Goal: Transaction & Acquisition: Purchase product/service

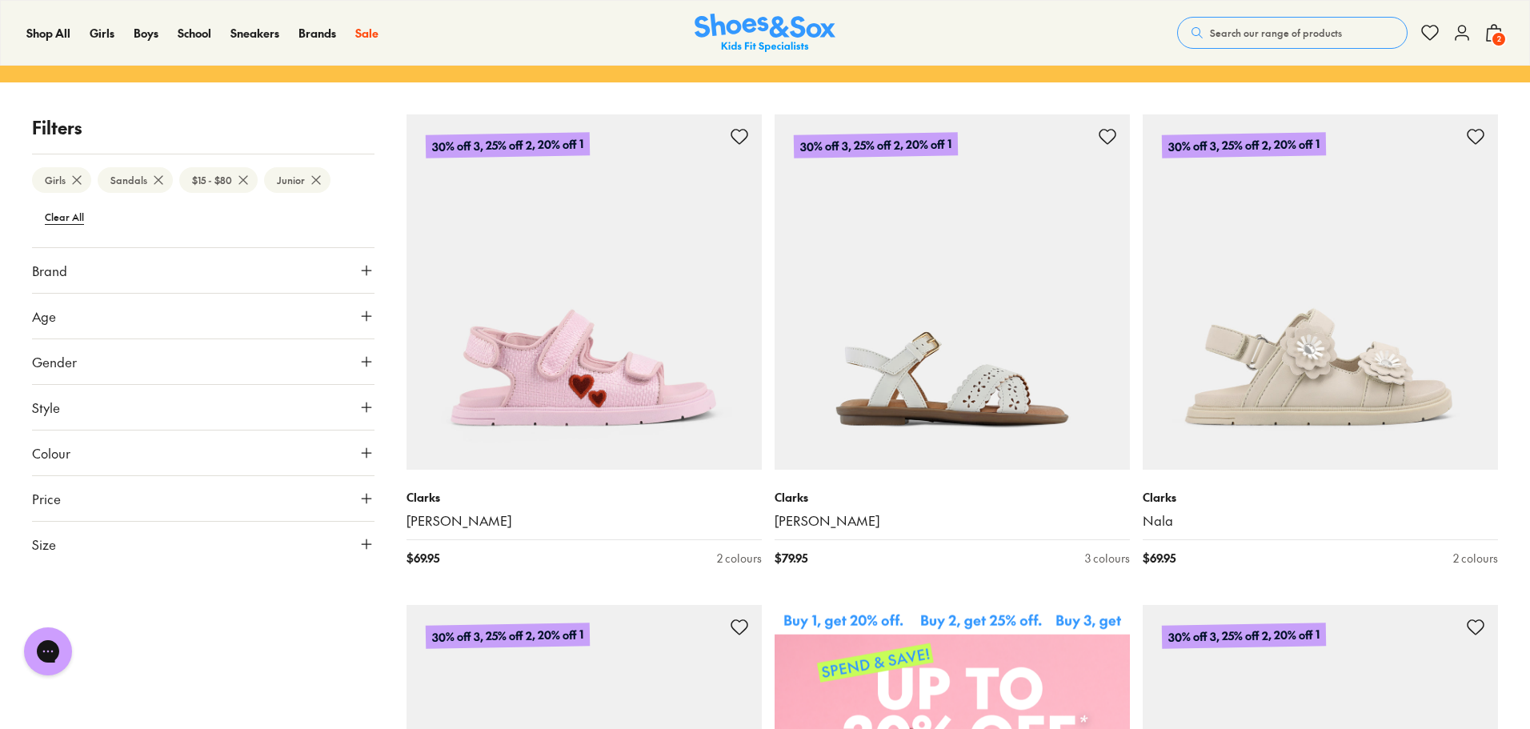
click at [310, 179] on icon at bounding box center [316, 180] width 16 height 16
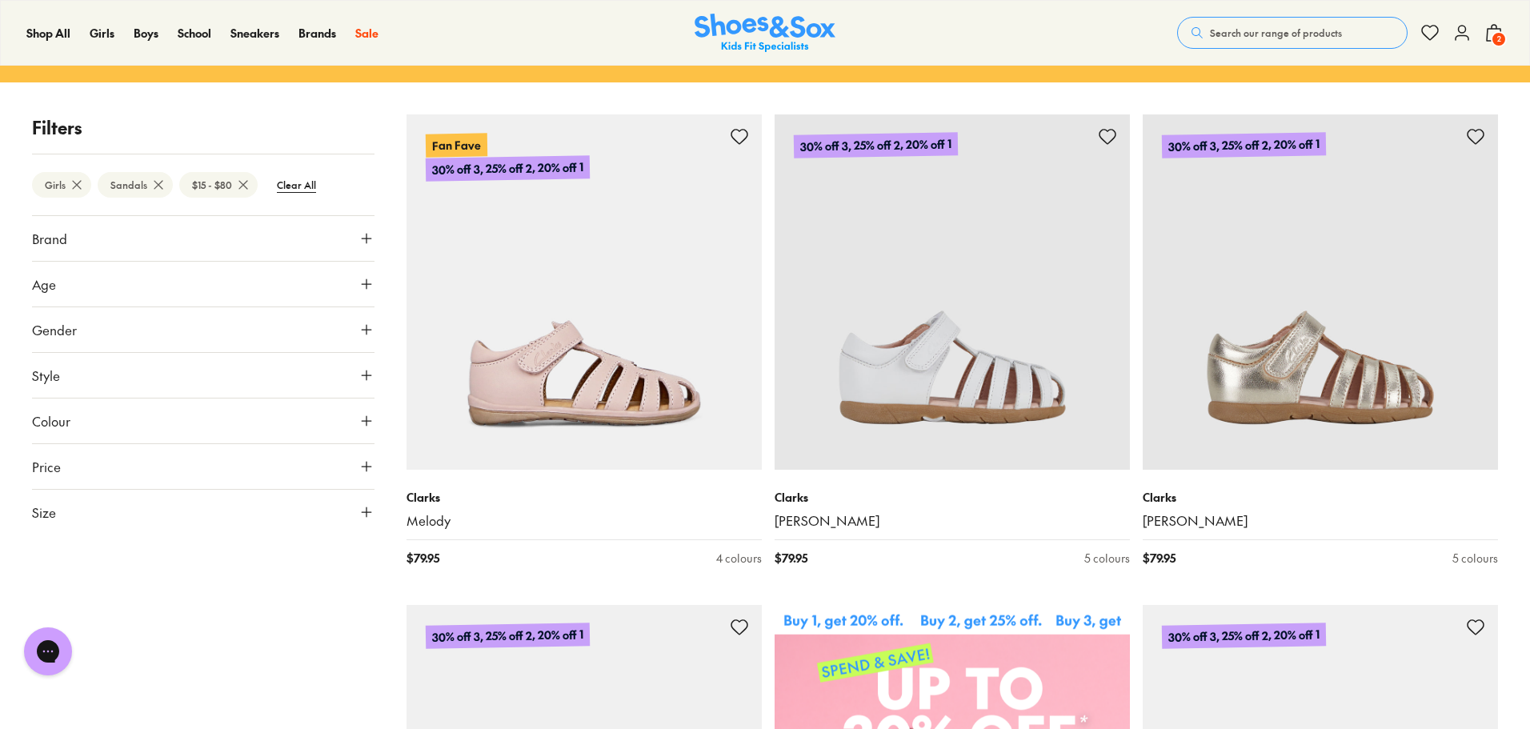
click at [235, 182] on icon at bounding box center [243, 185] width 16 height 16
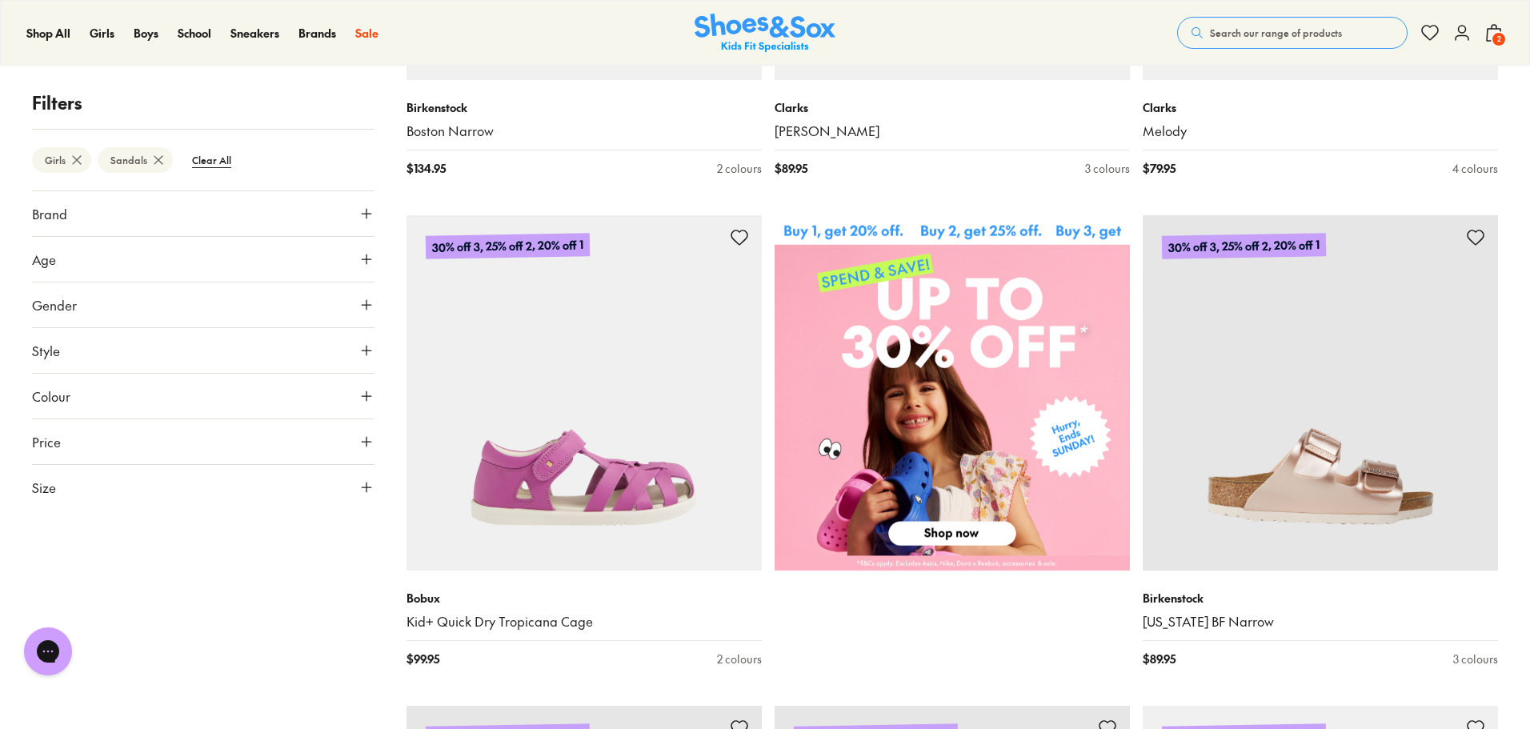
scroll to position [640, 0]
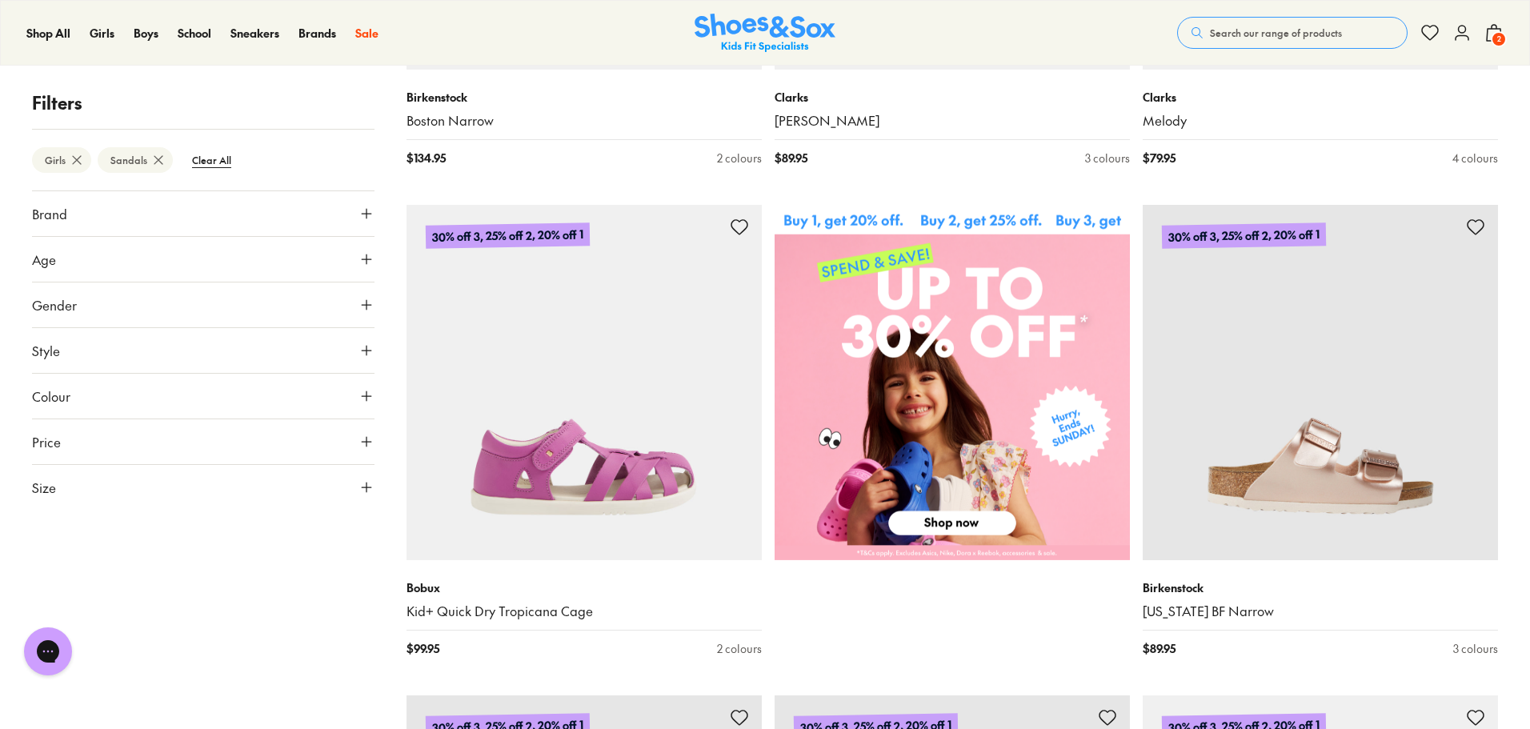
click at [1499, 39] on span "2" at bounding box center [1499, 39] width 16 height 16
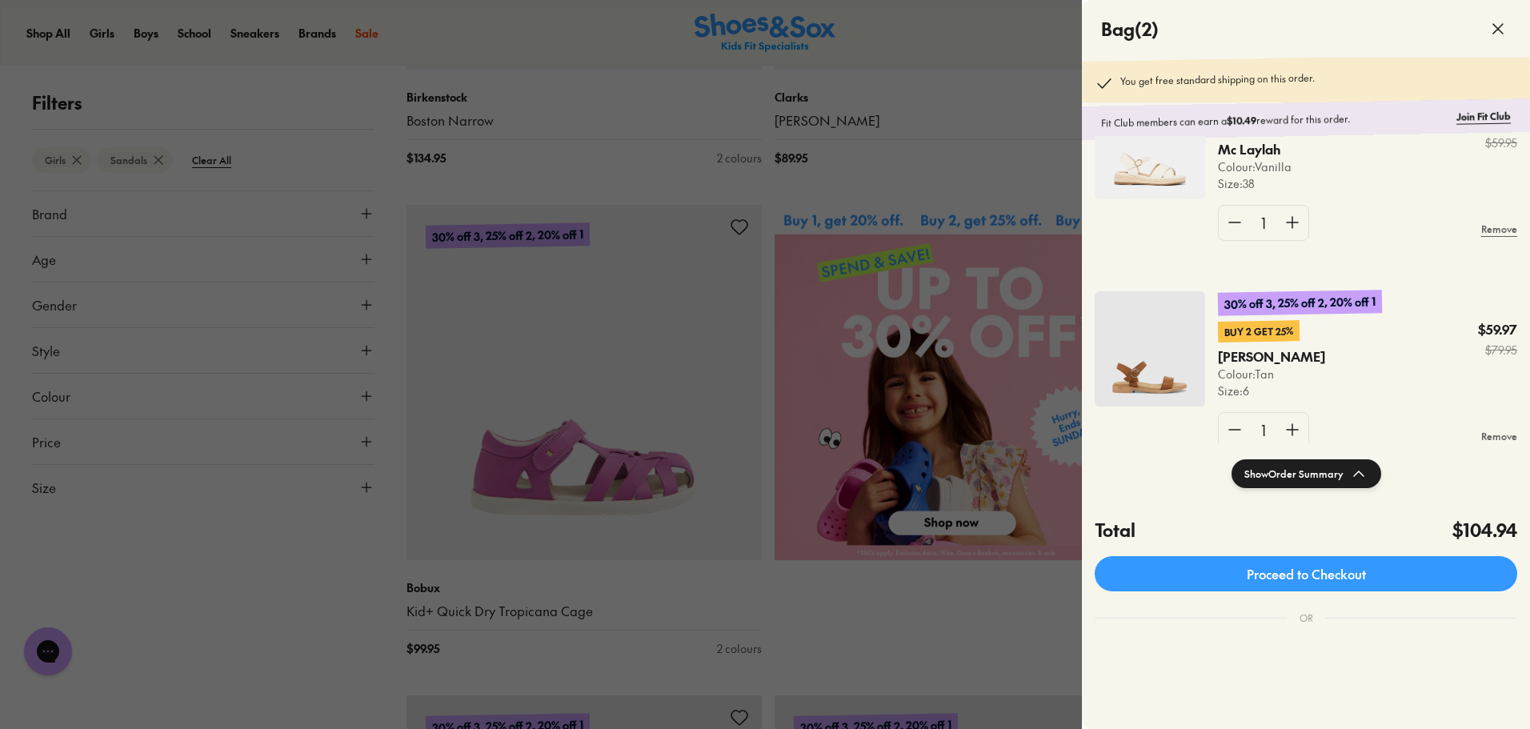
scroll to position [46, 0]
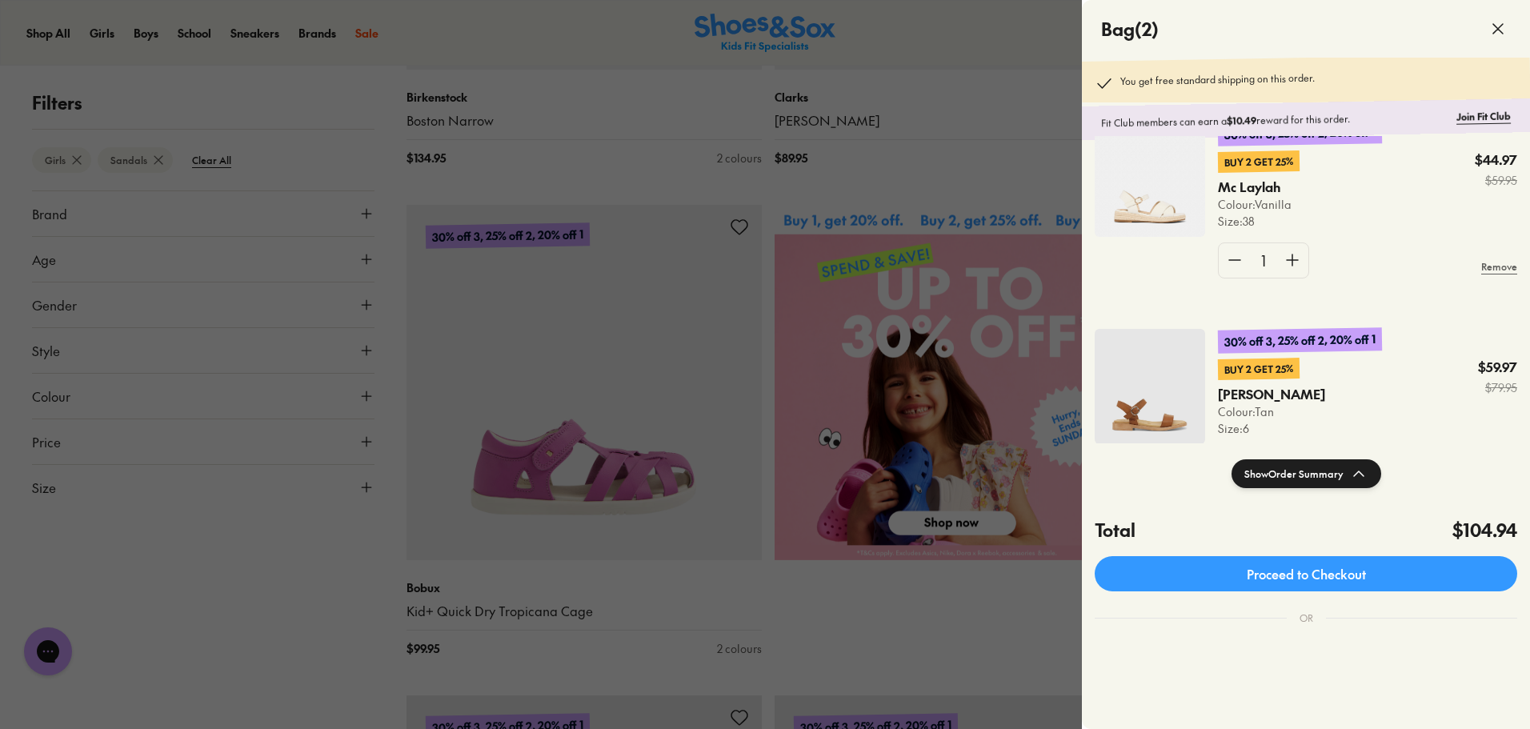
click at [988, 58] on div at bounding box center [765, 364] width 1530 height 729
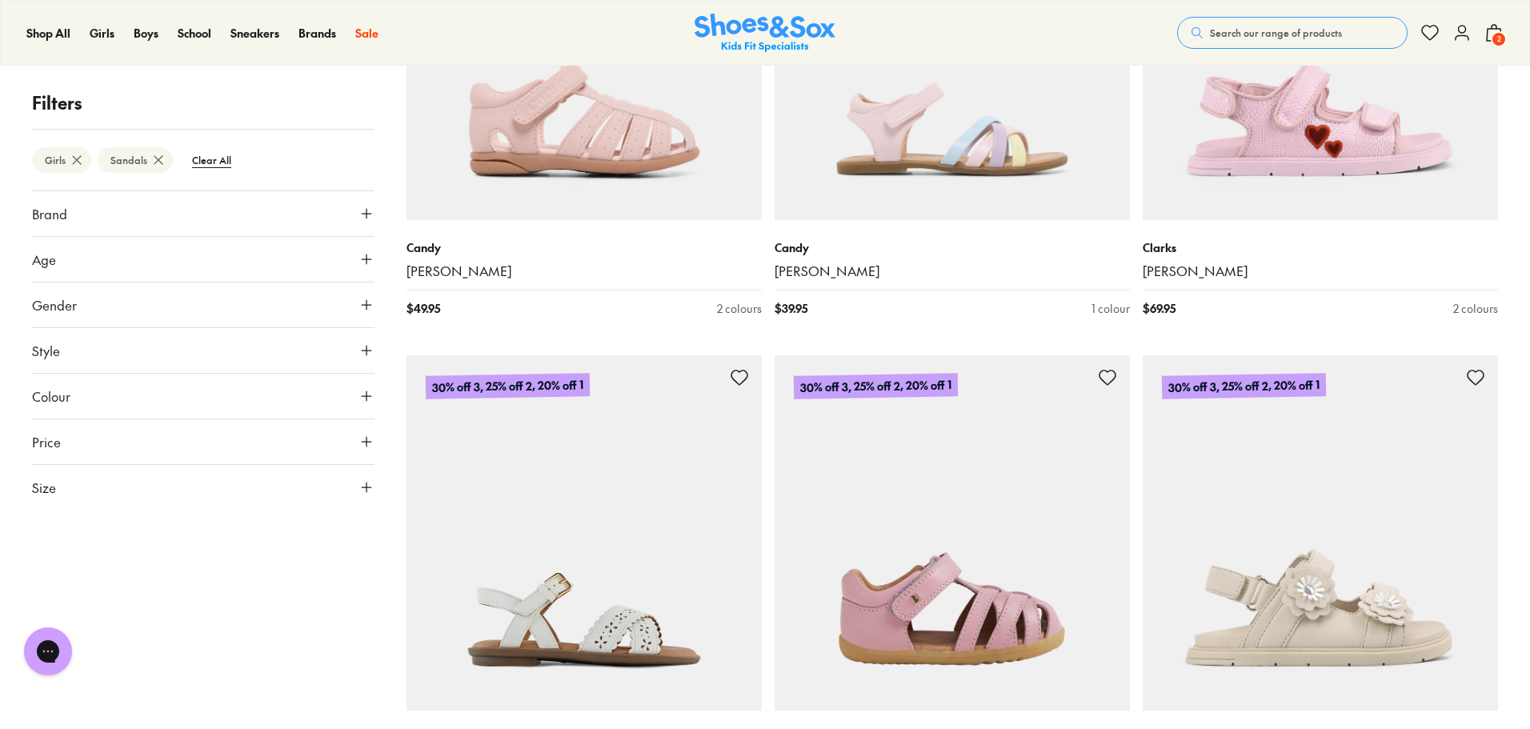
scroll to position [4722, 0]
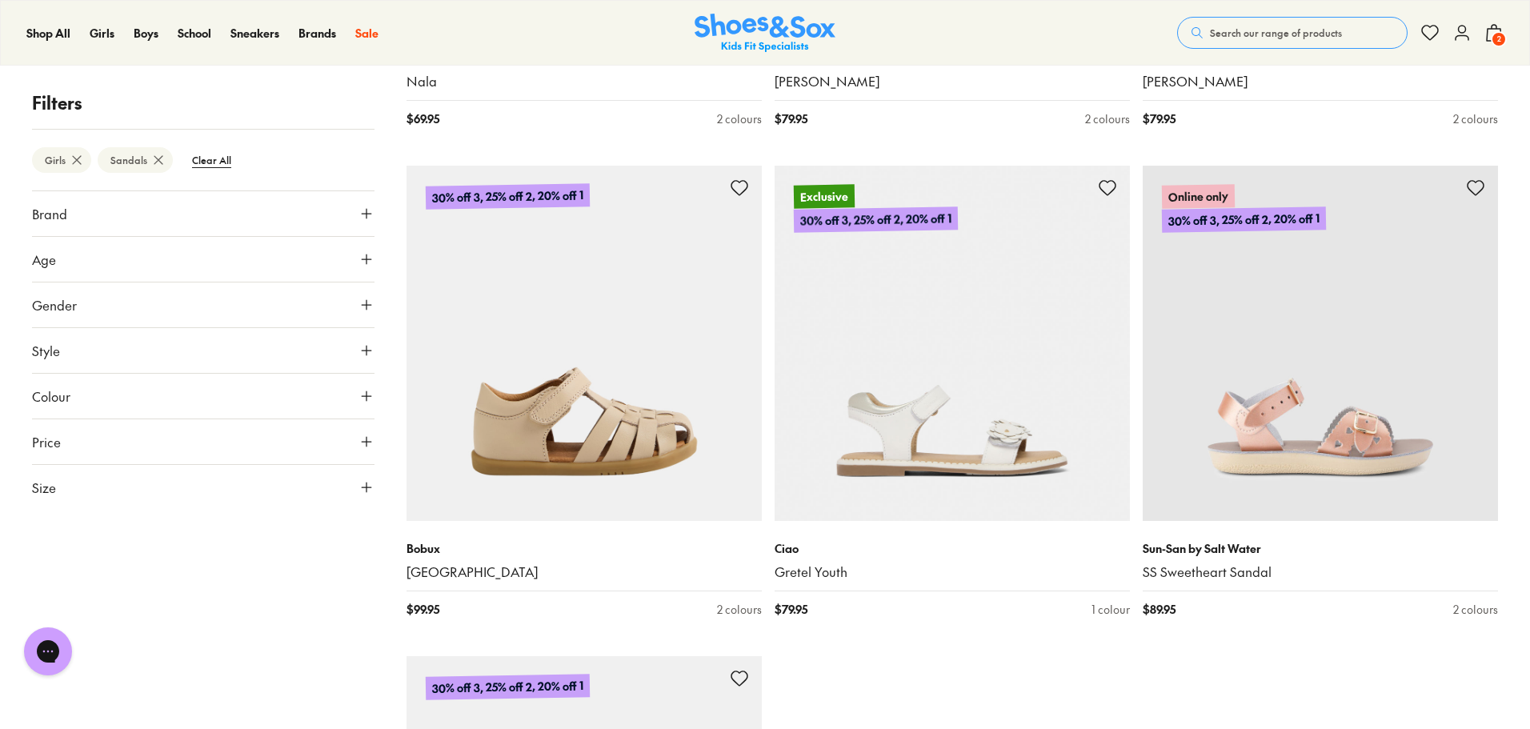
scroll to position [10005, 0]
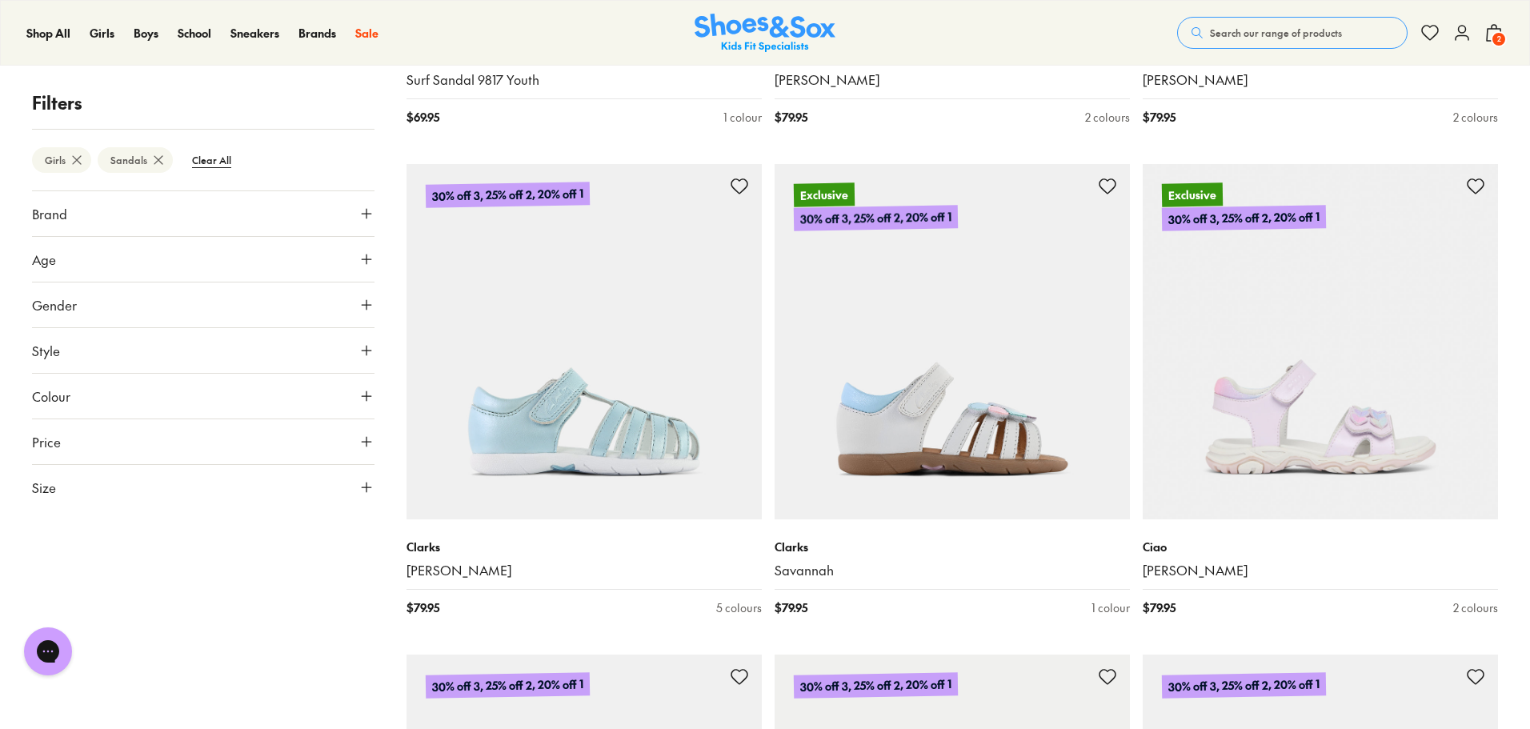
scroll to position [15128, 0]
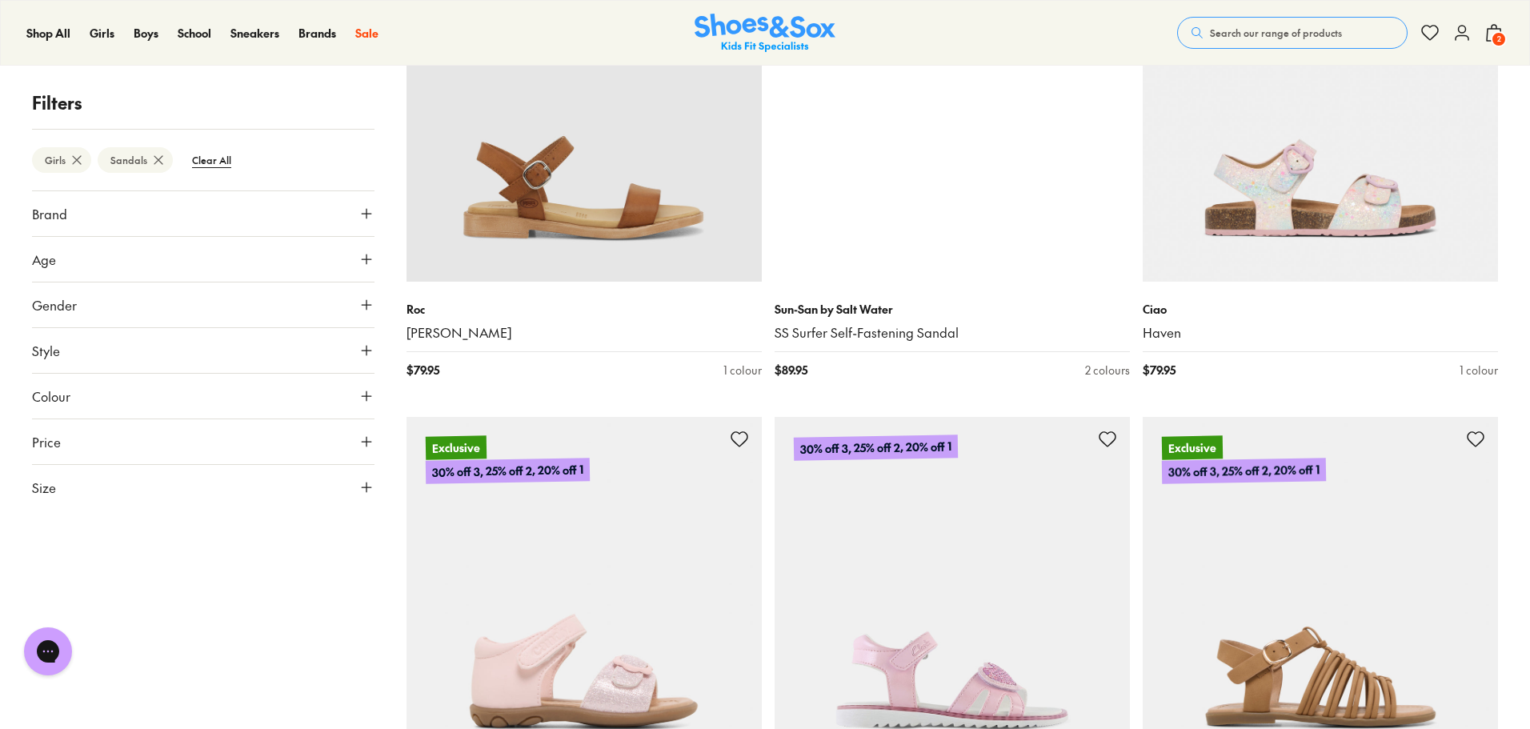
scroll to position [18489, 0]
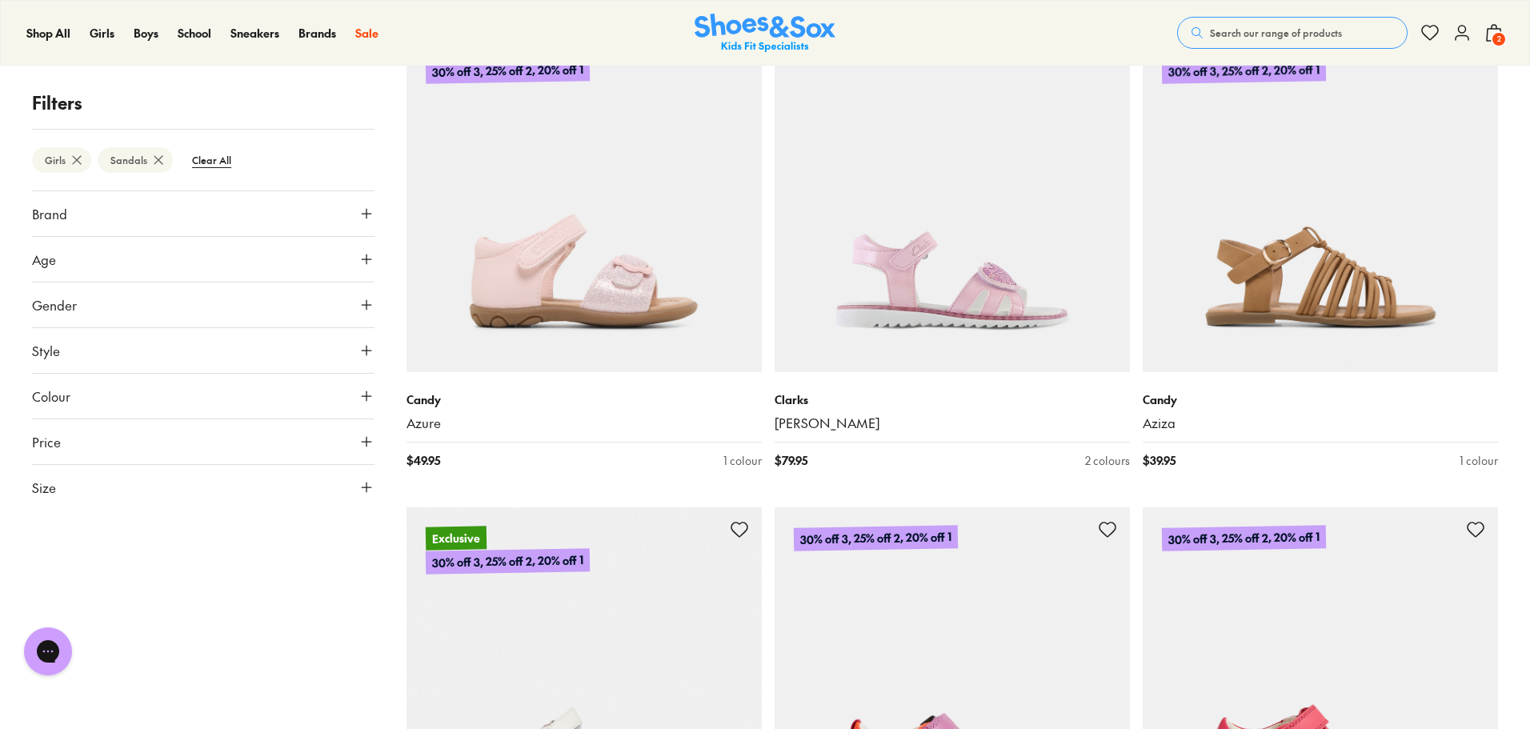
drag, startPoint x: 1320, startPoint y: 267, endPoint x: 1406, endPoint y: 407, distance: 164.2
click at [1406, 407] on p "Candy" at bounding box center [1320, 399] width 355 height 17
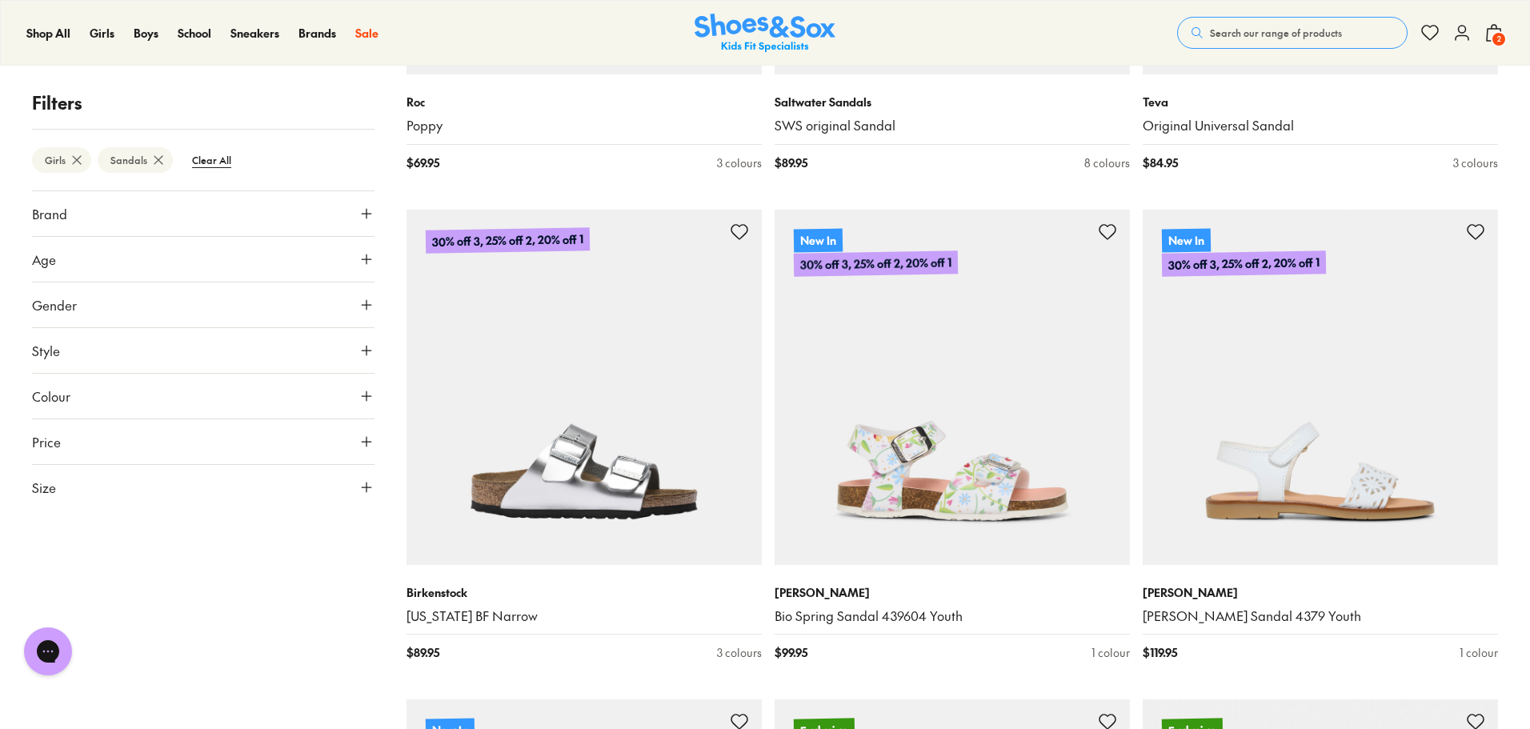
scroll to position [19770, 0]
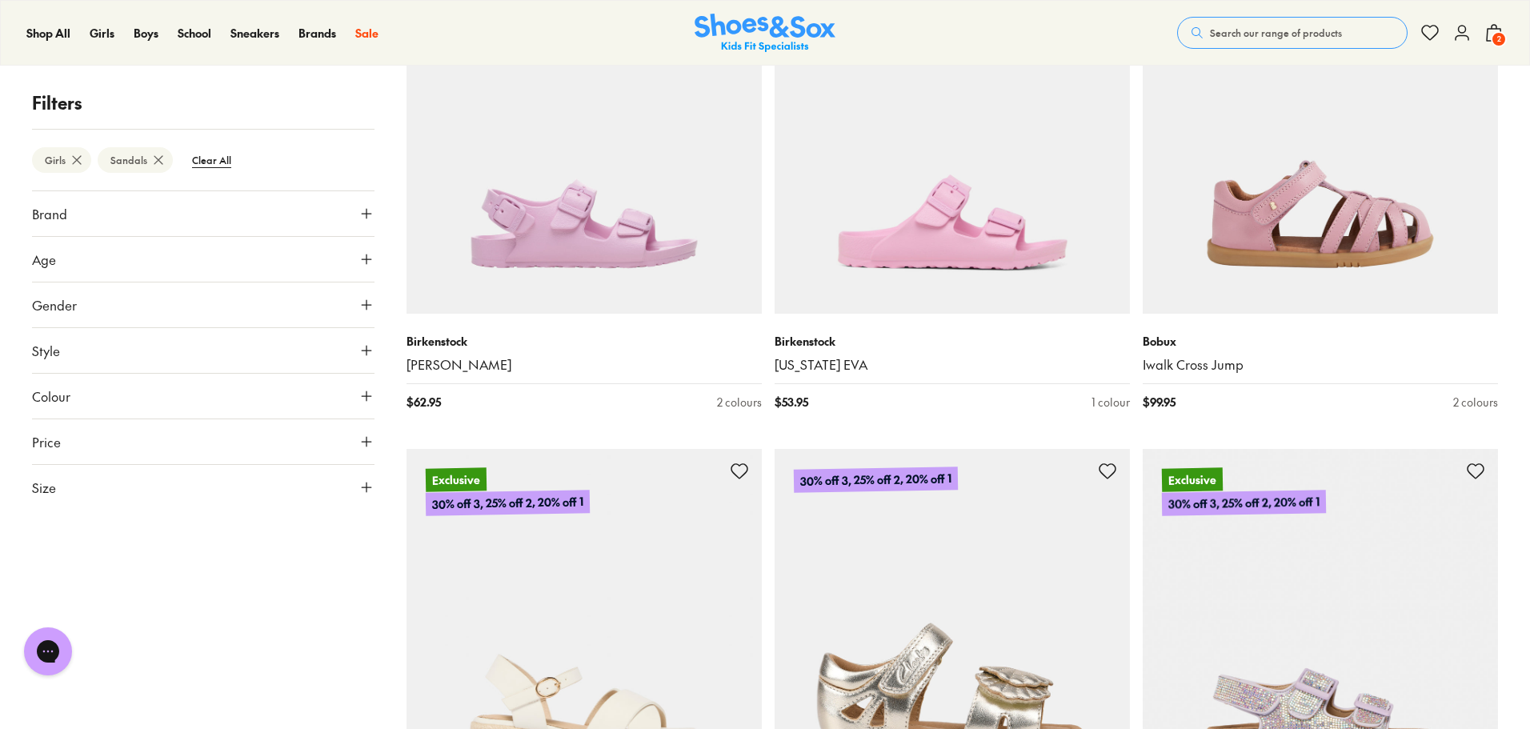
scroll to position [13151, 0]
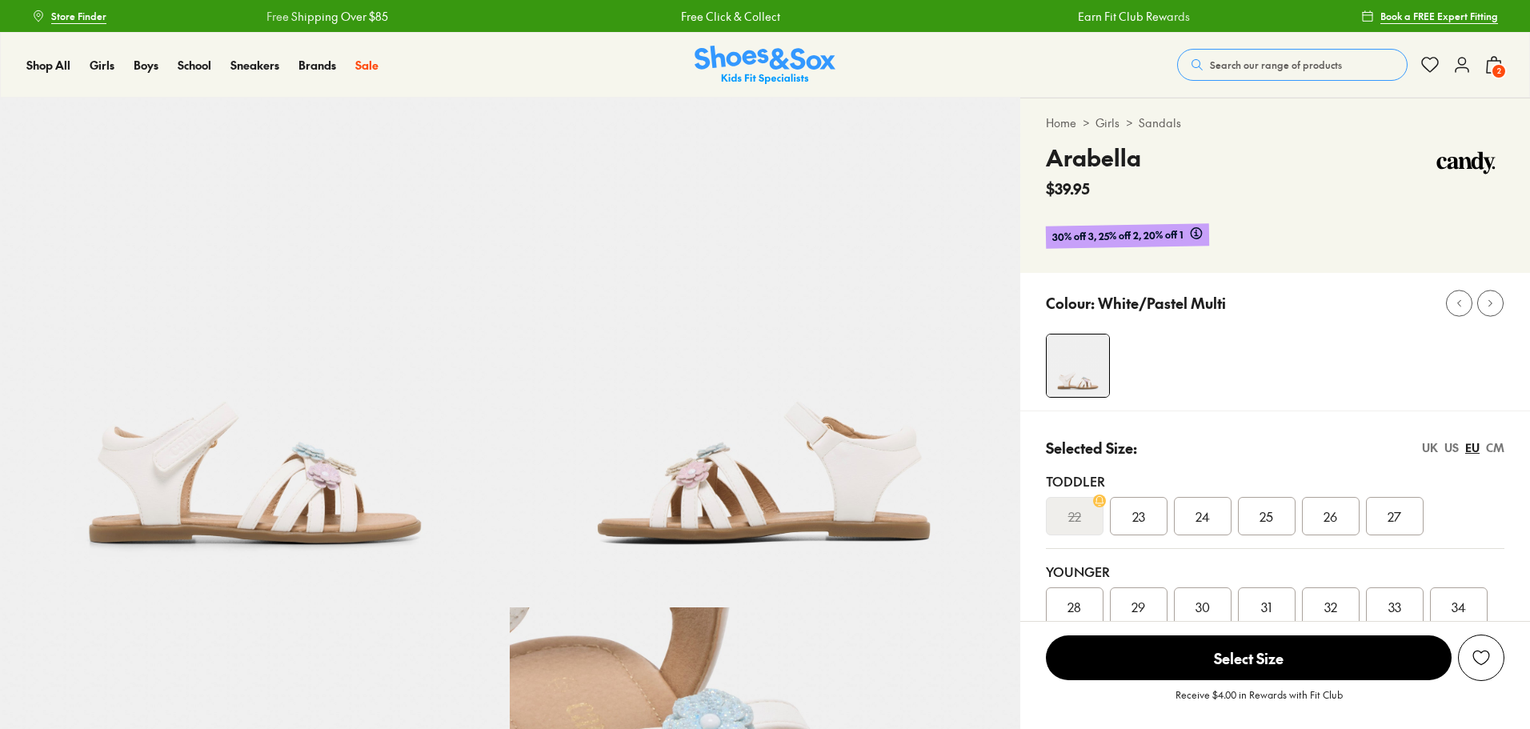
select select "*"
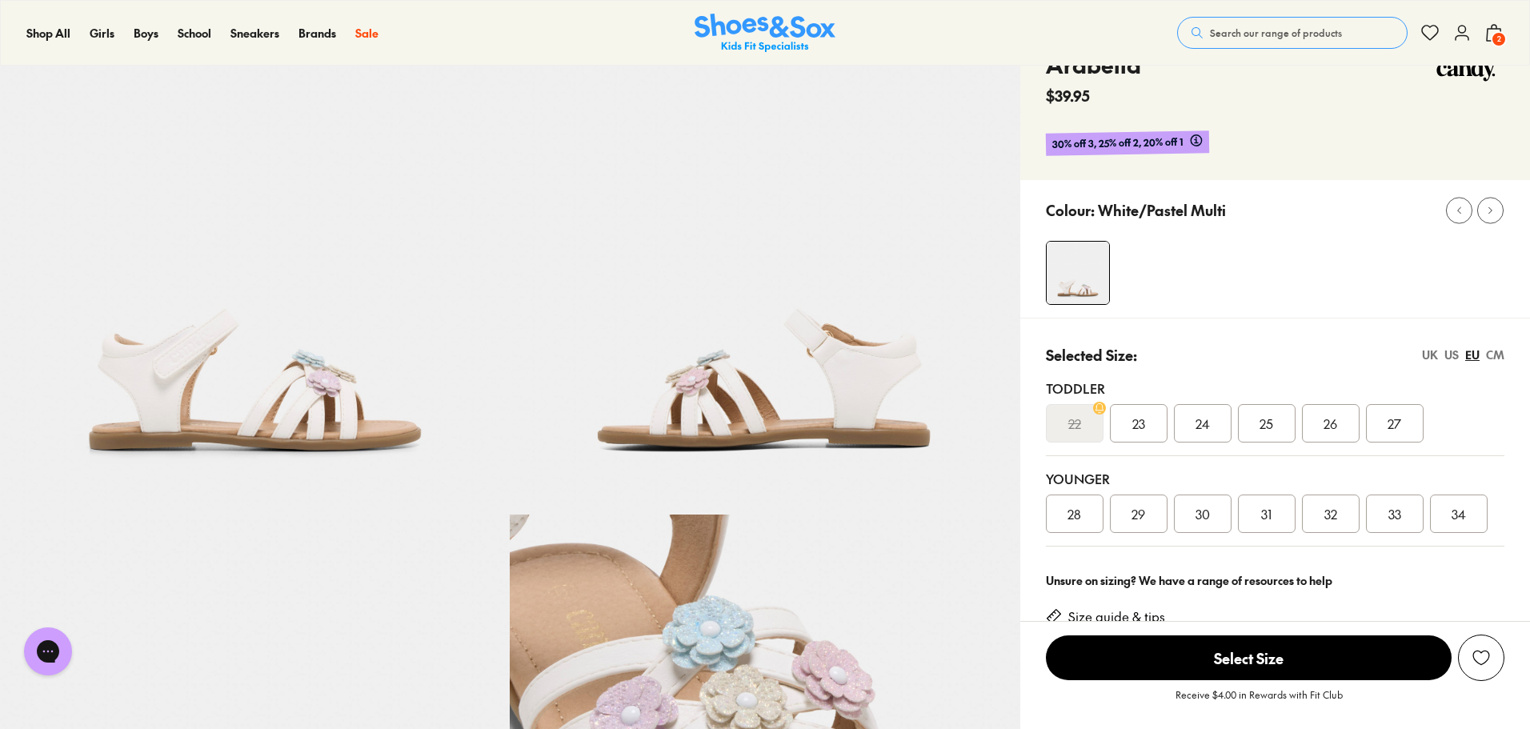
scroll to position [320, 0]
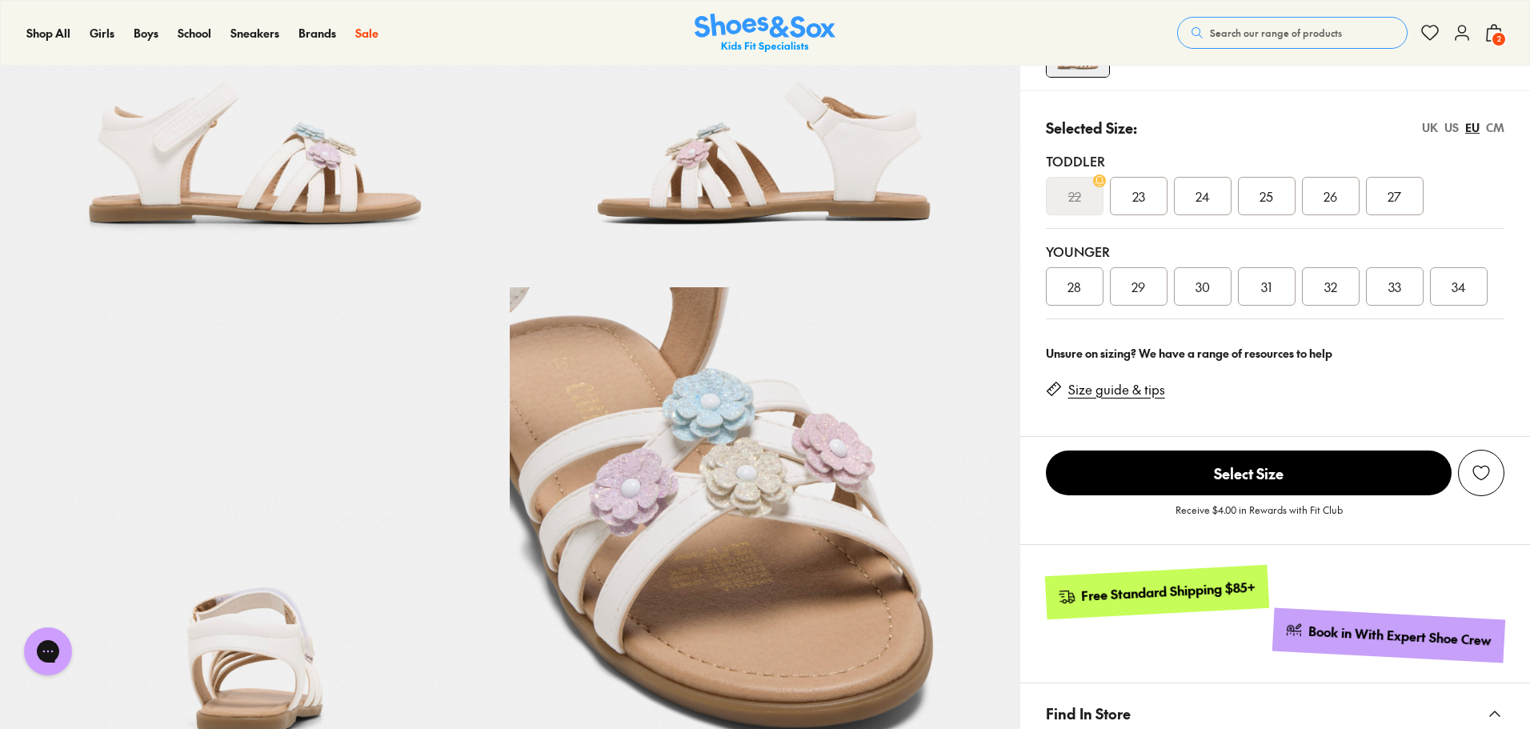
click at [1207, 281] on span "30" at bounding box center [1203, 286] width 14 height 19
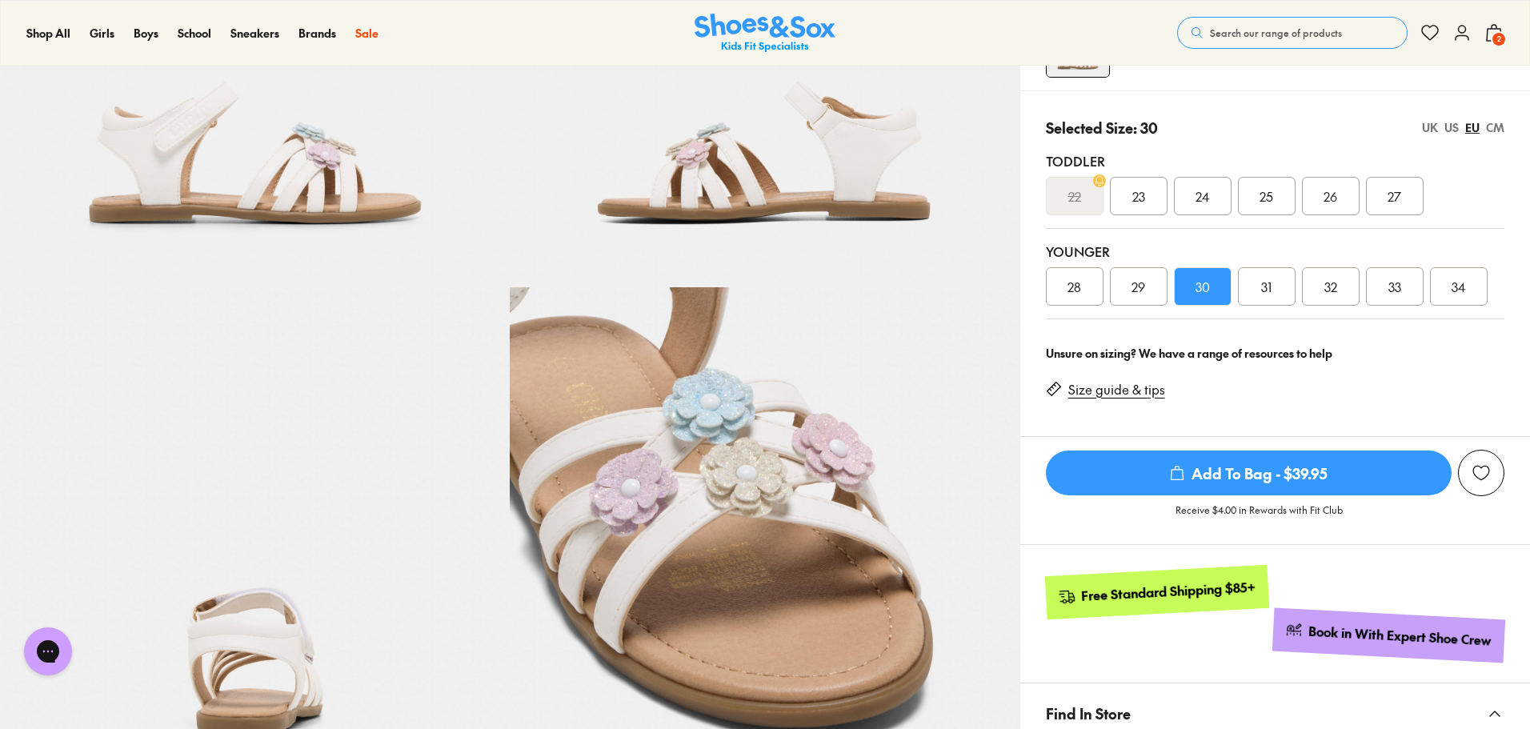
click at [1286, 475] on span "Add To Bag - $39.95" at bounding box center [1249, 473] width 406 height 45
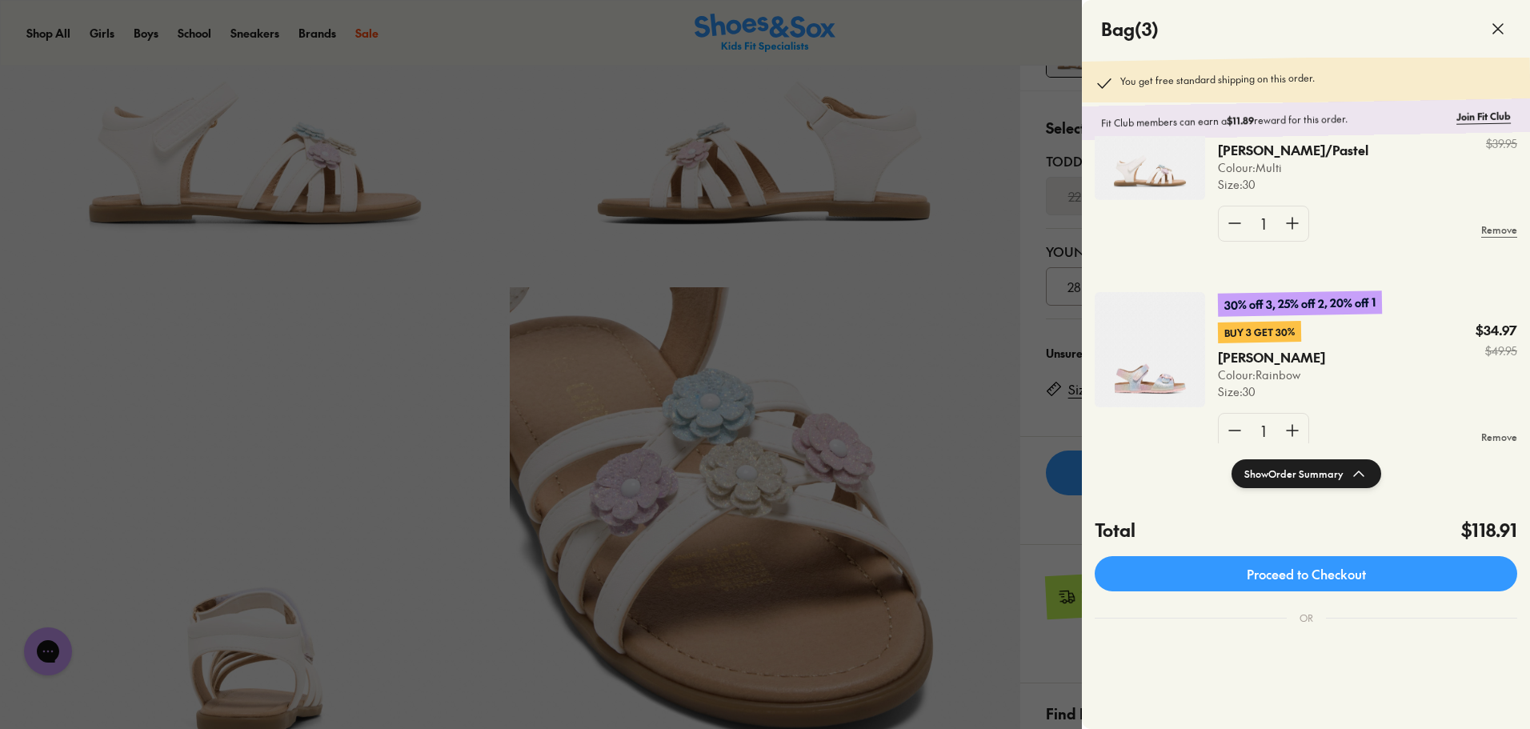
scroll to position [111, 0]
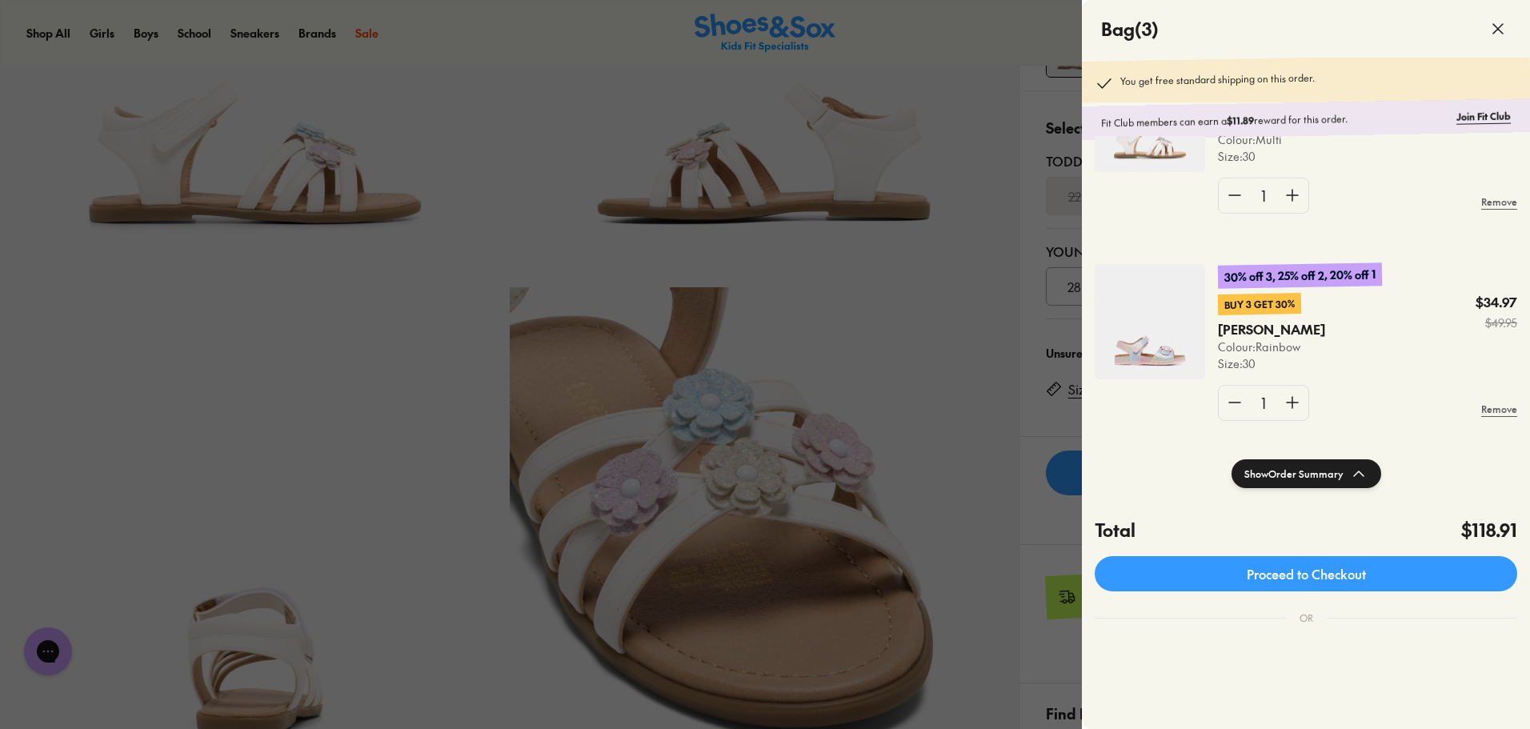
click at [958, 340] on div at bounding box center [765, 364] width 1530 height 729
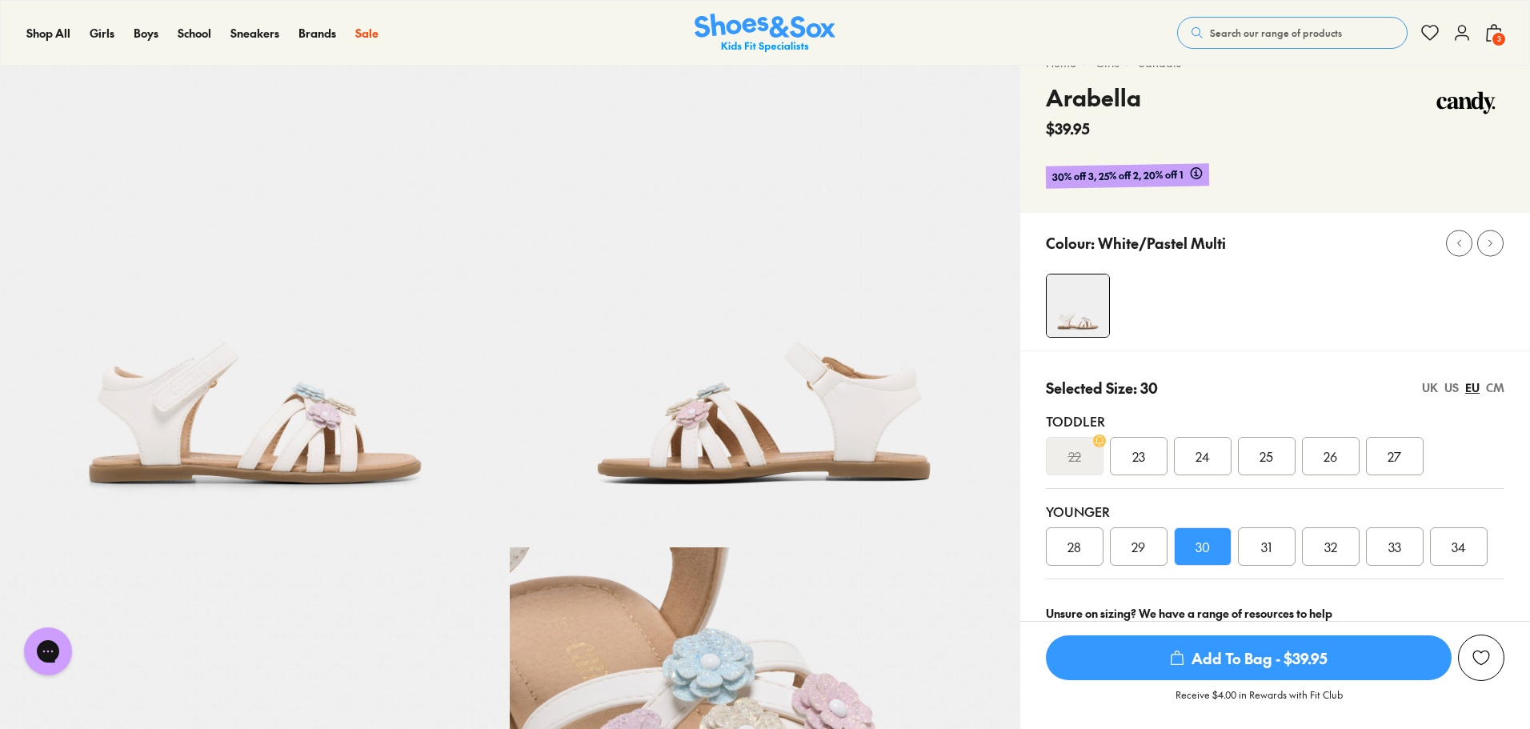
scroll to position [0, 0]
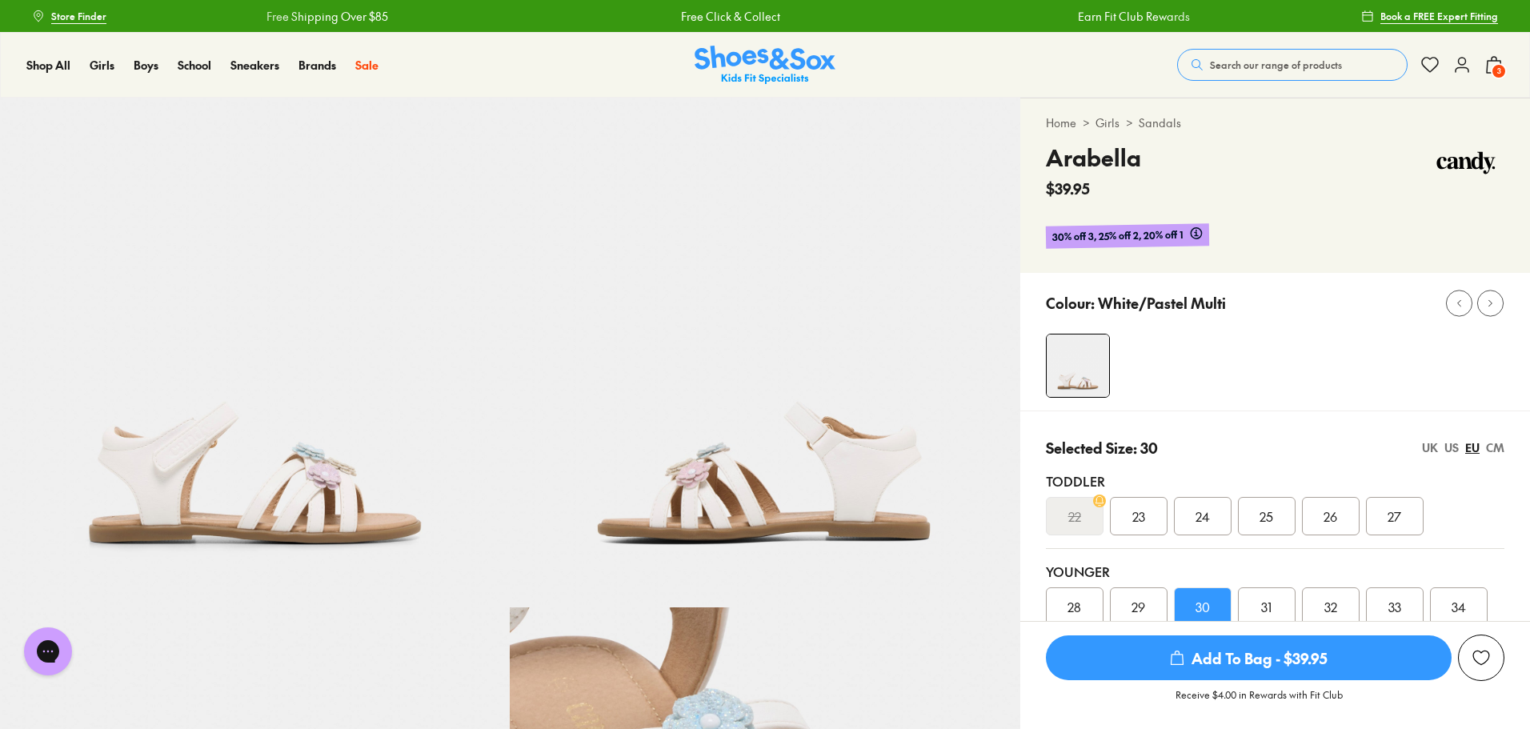
click at [1501, 59] on icon at bounding box center [1494, 64] width 19 height 19
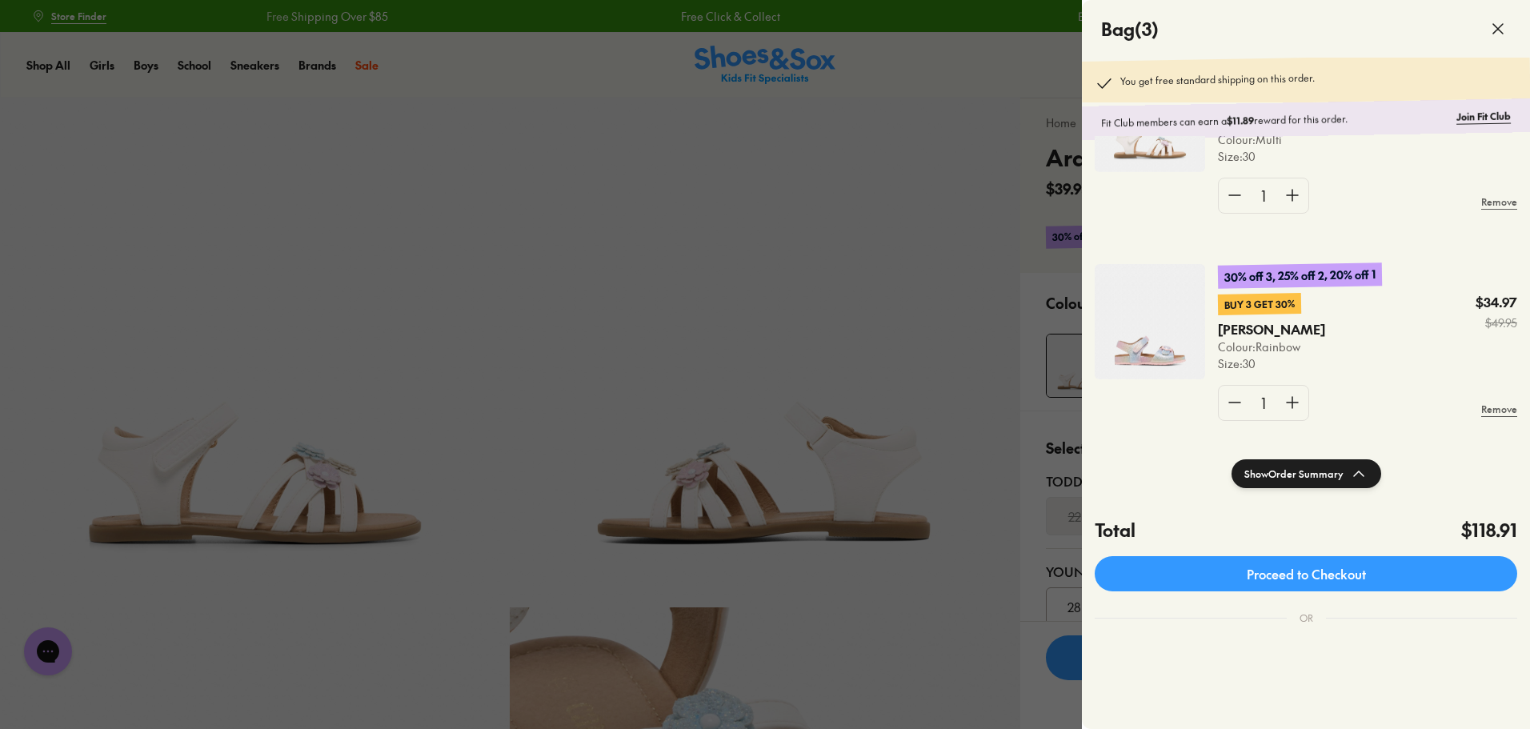
click at [1298, 567] on link "Proceed to Checkout" at bounding box center [1306, 573] width 423 height 35
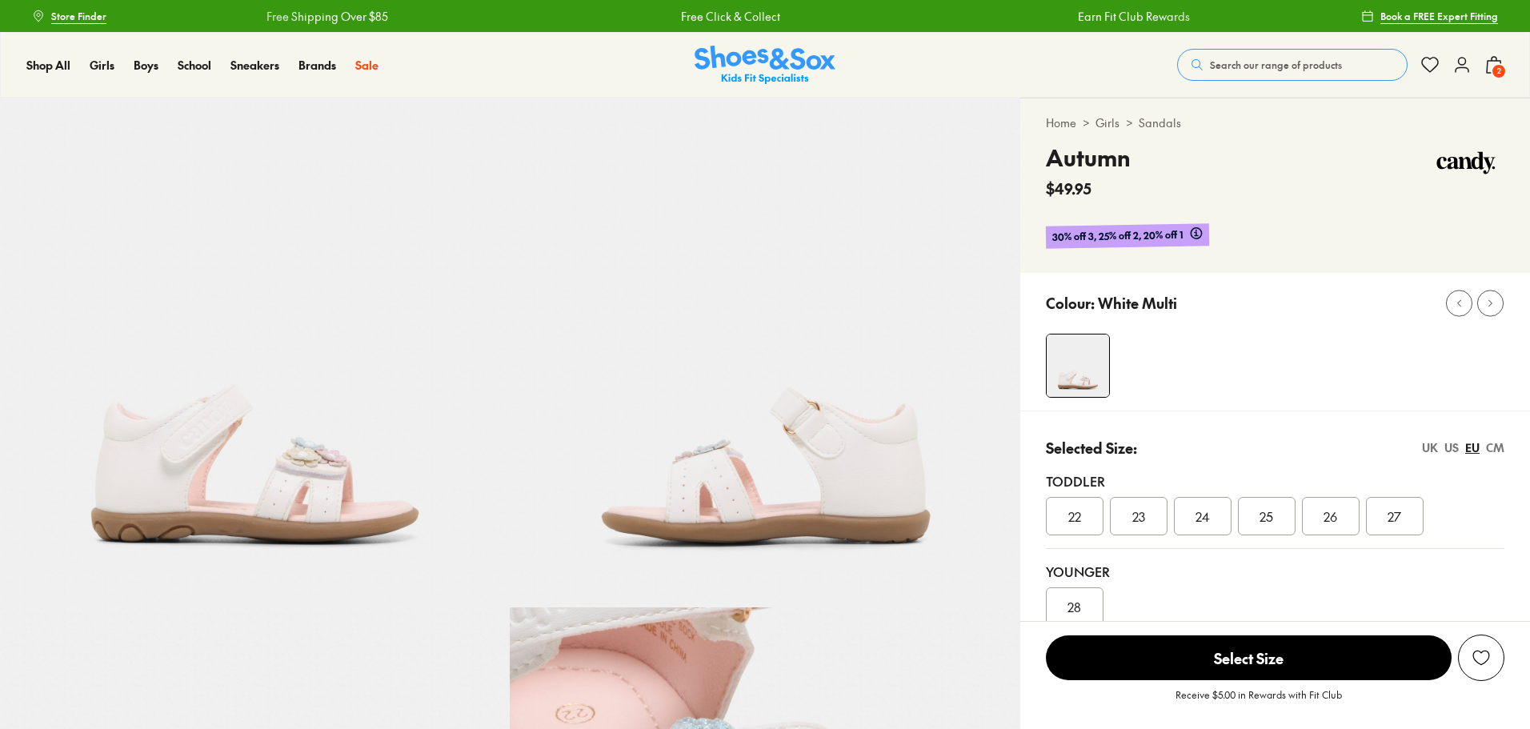
select select "*"
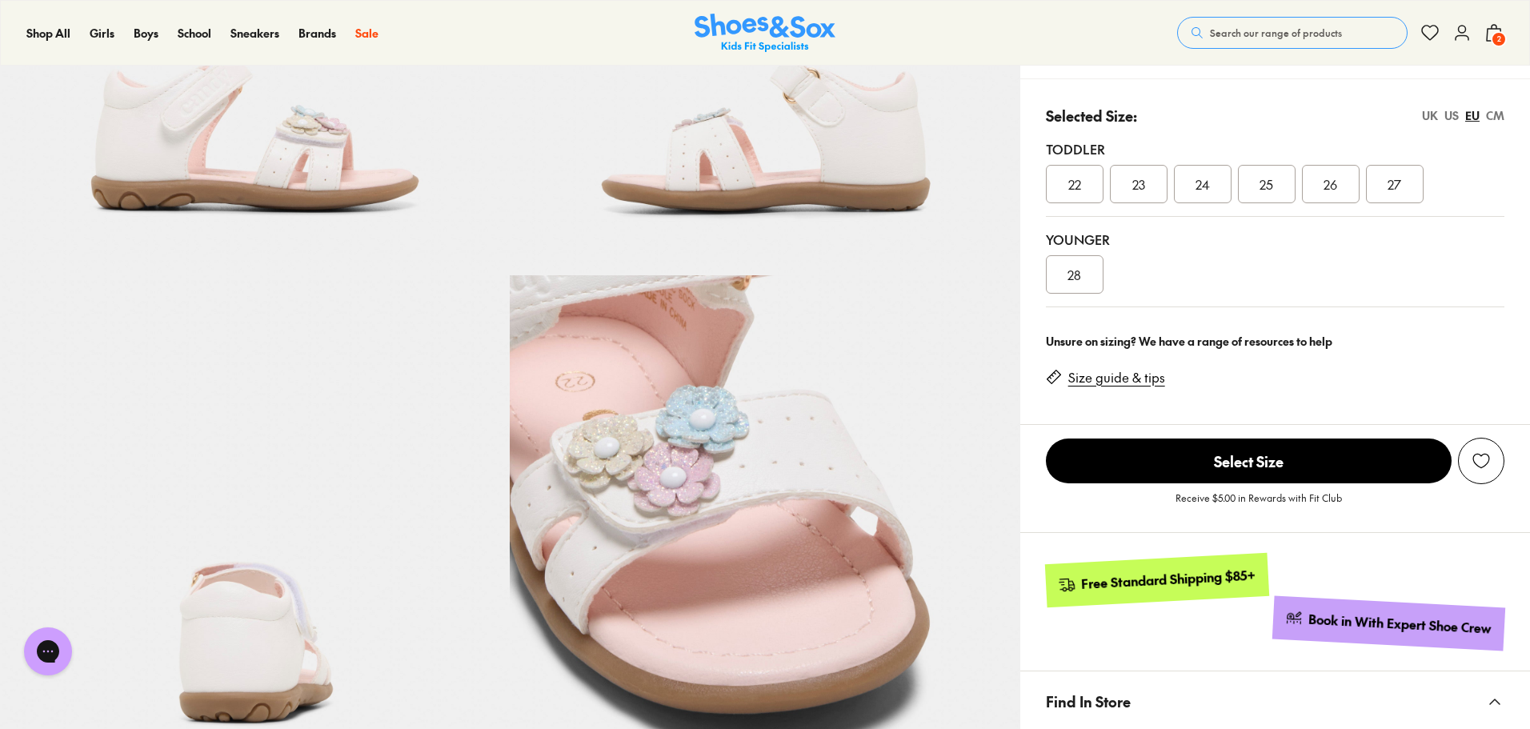
scroll to position [320, 0]
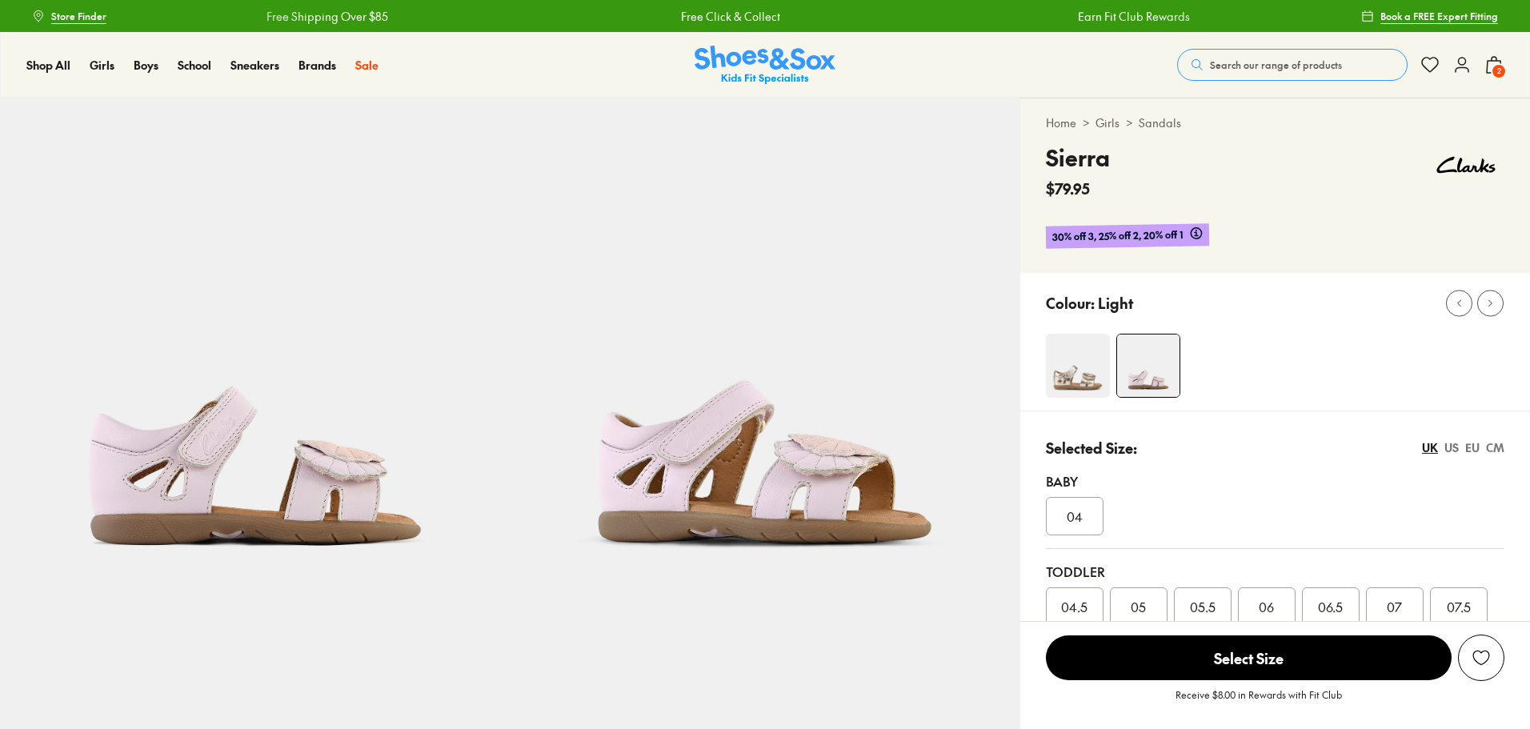
select select "*"
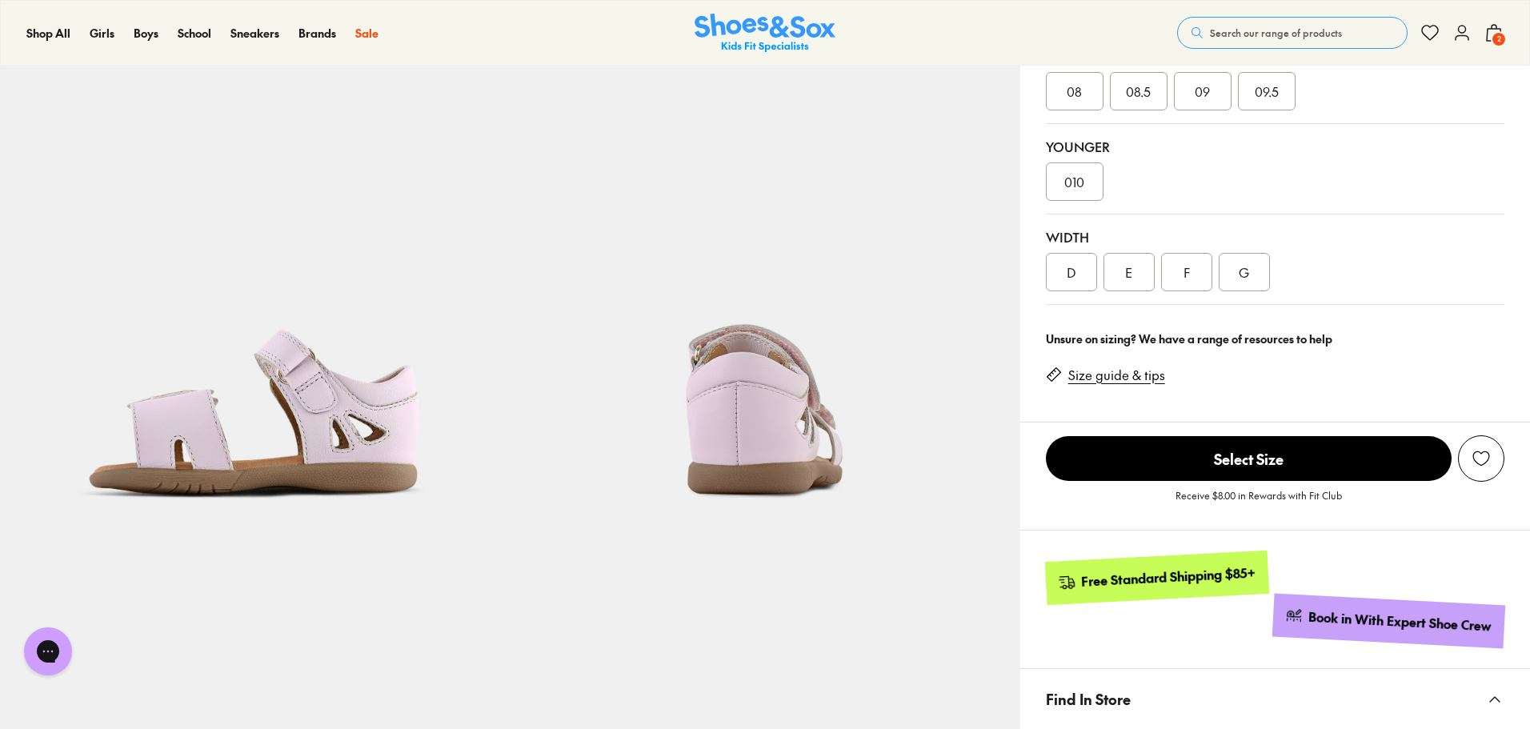
scroll to position [80, 0]
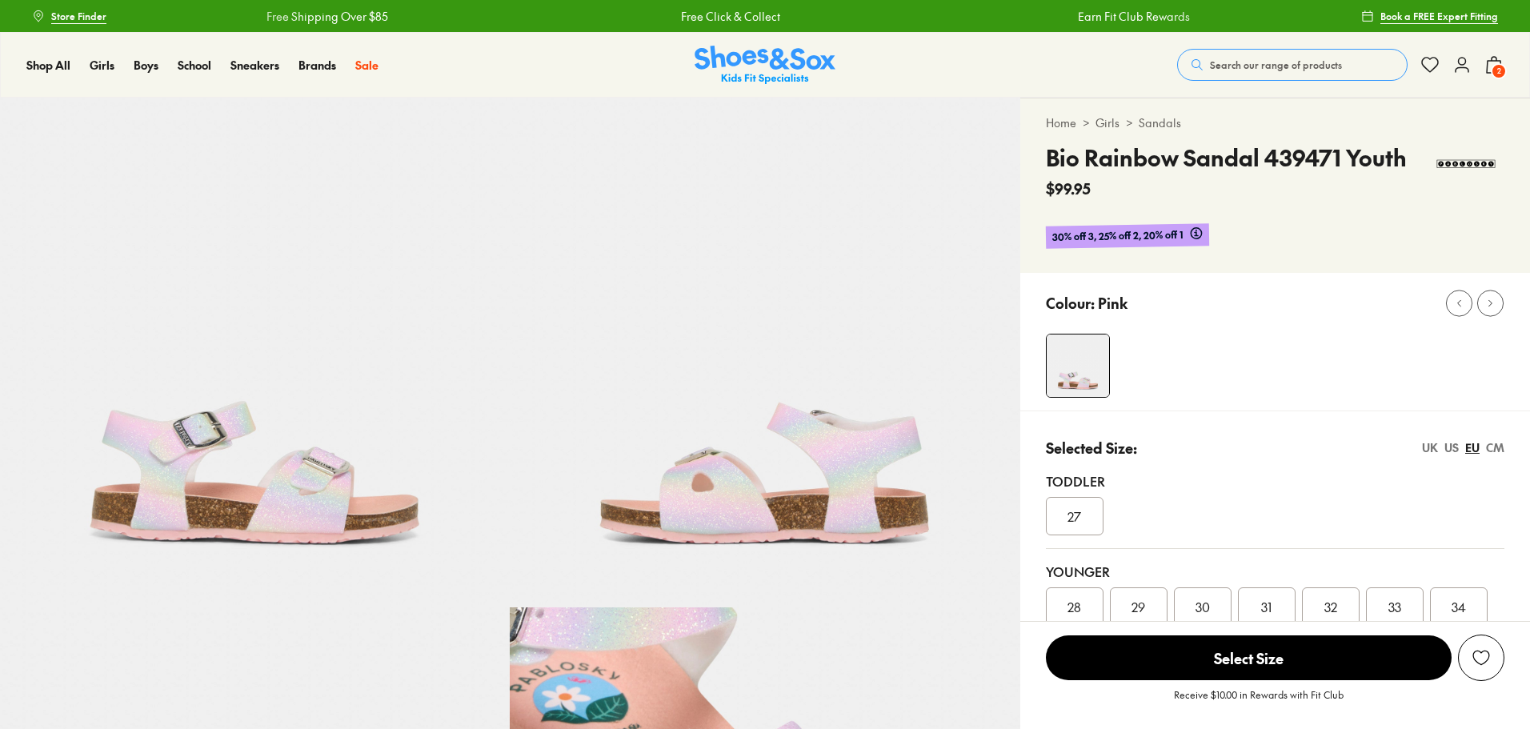
select select "*"
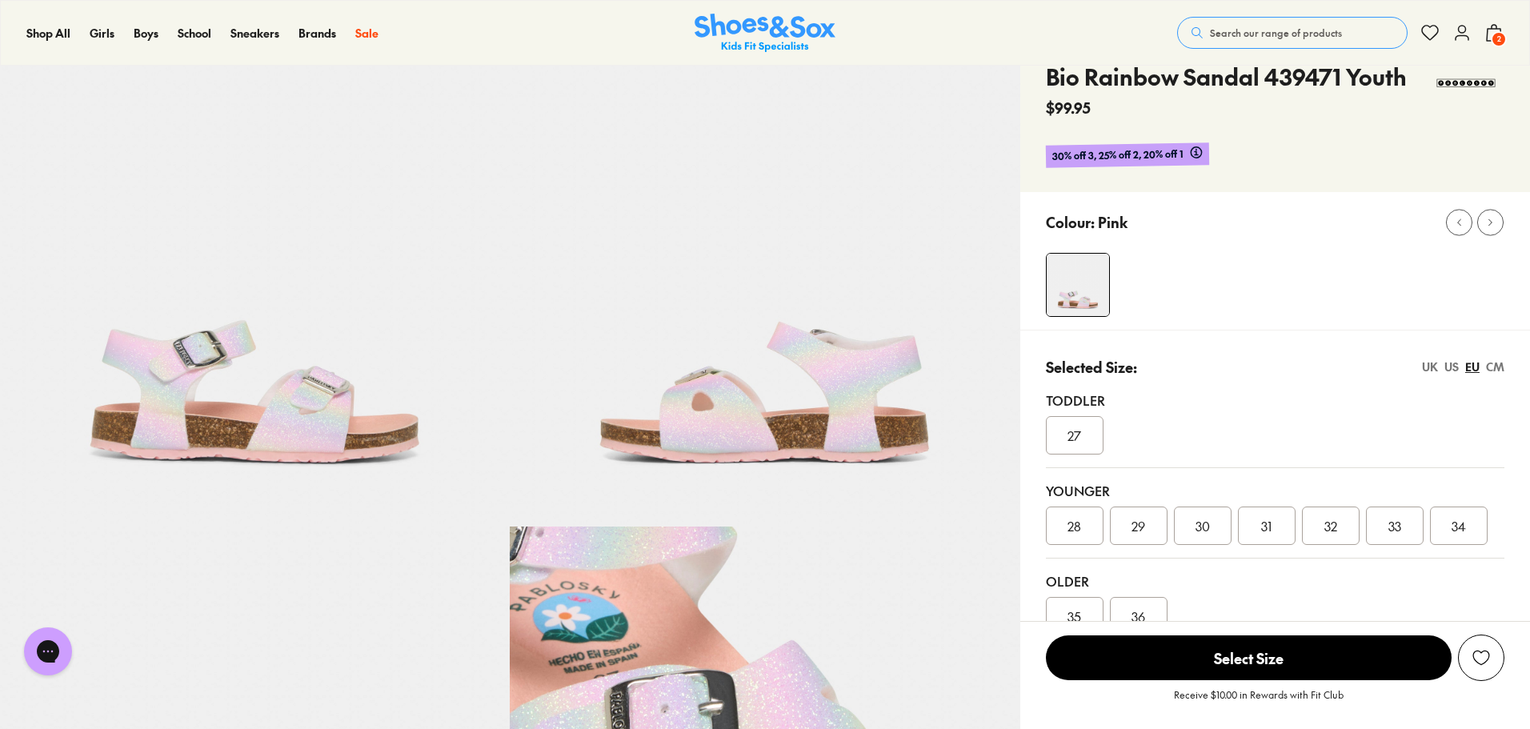
scroll to position [80, 0]
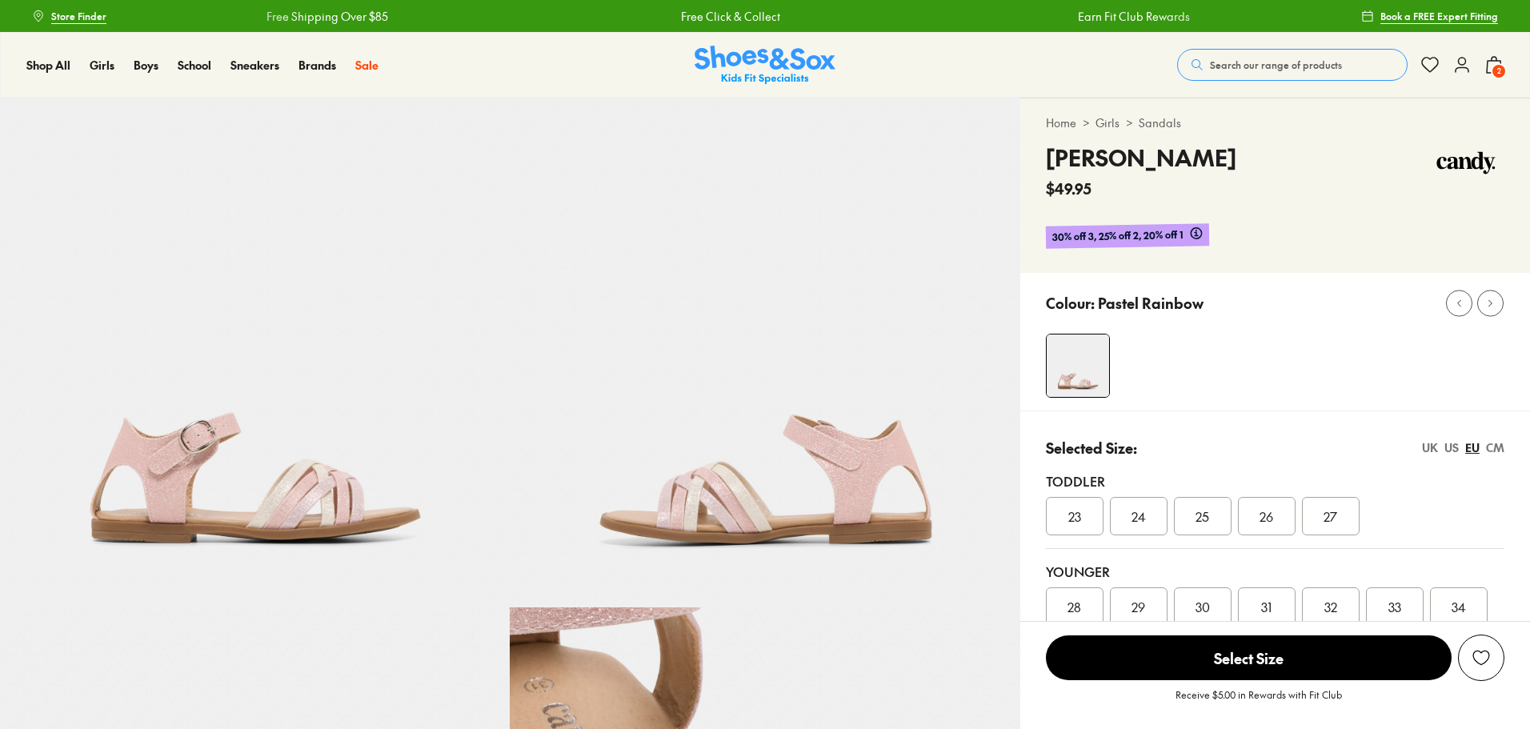
select select "*"
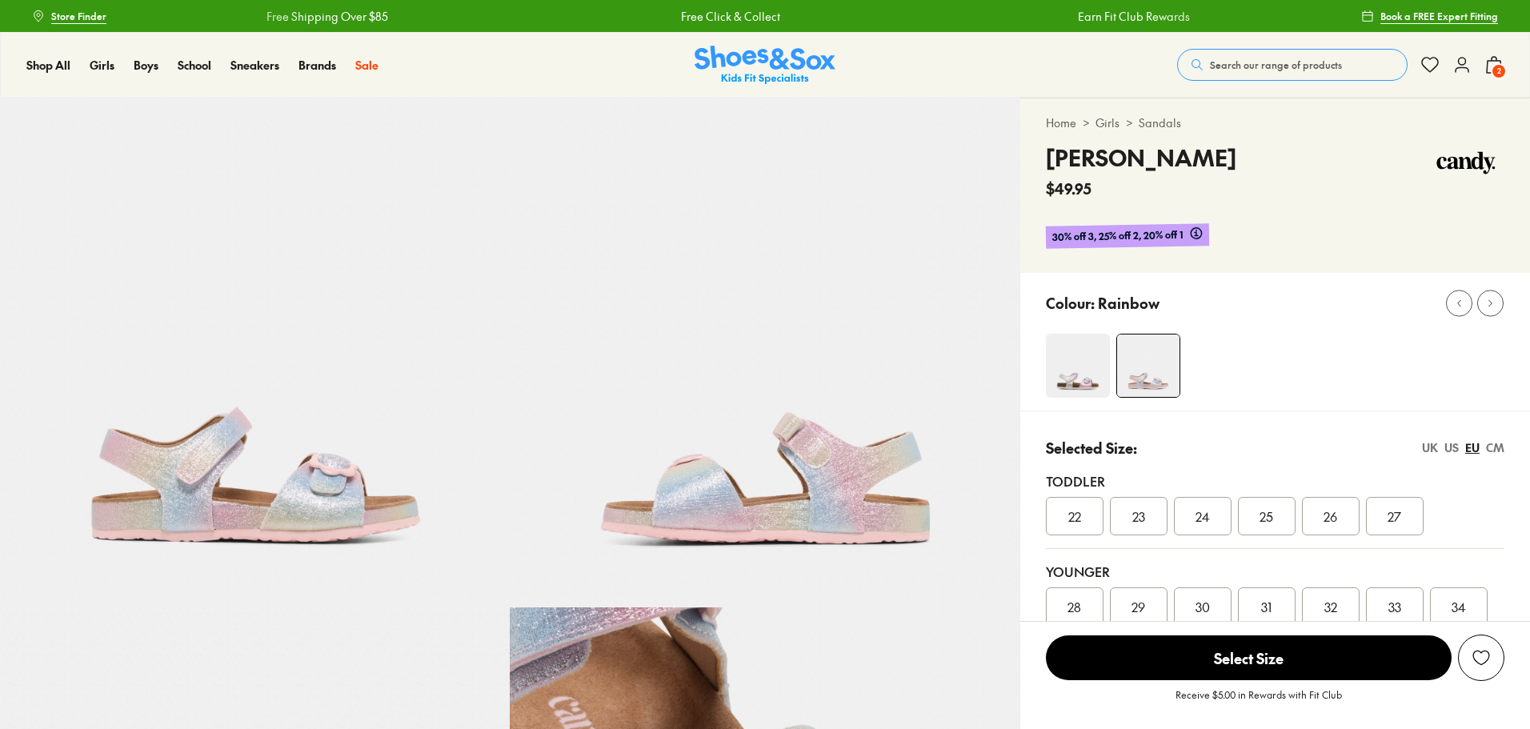
select select "*"
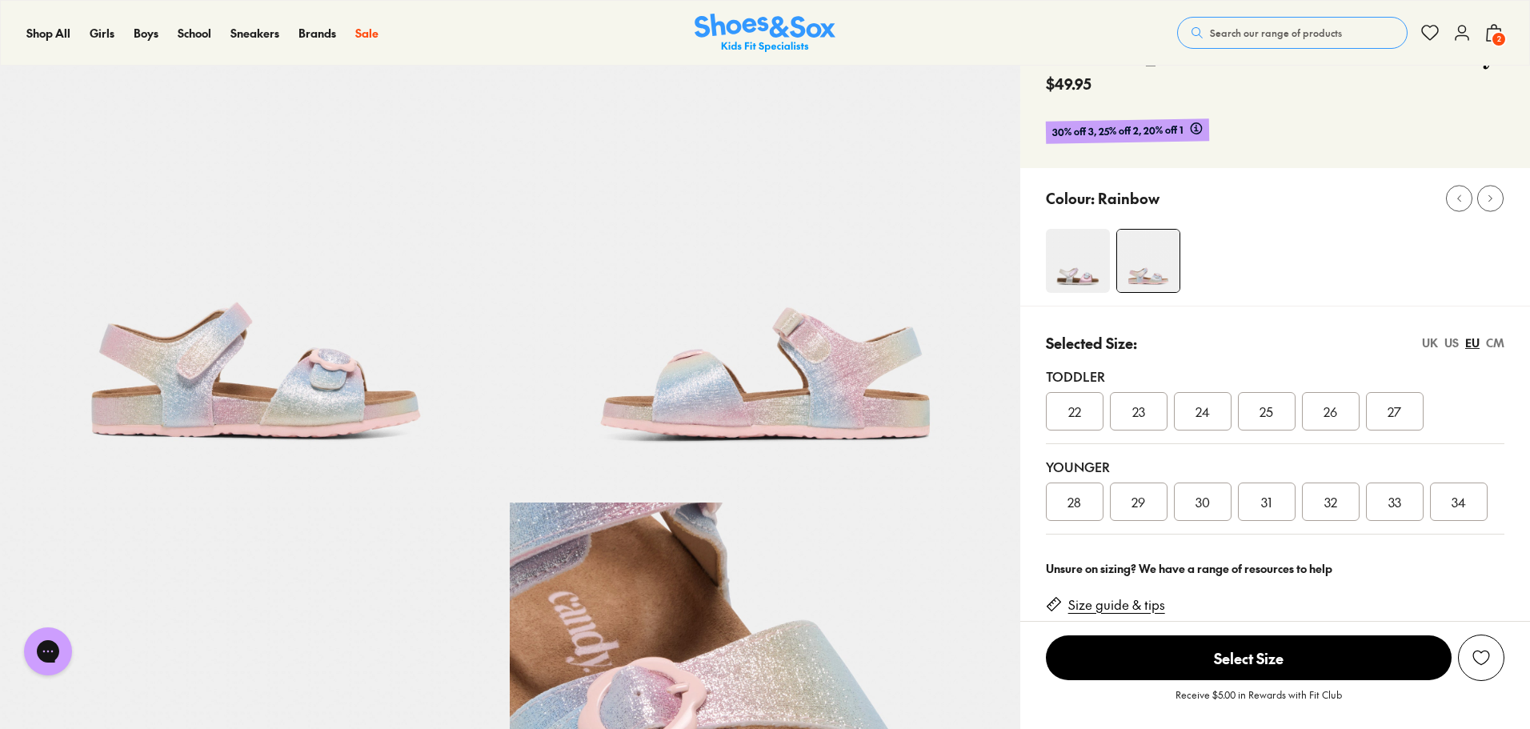
scroll to position [80, 0]
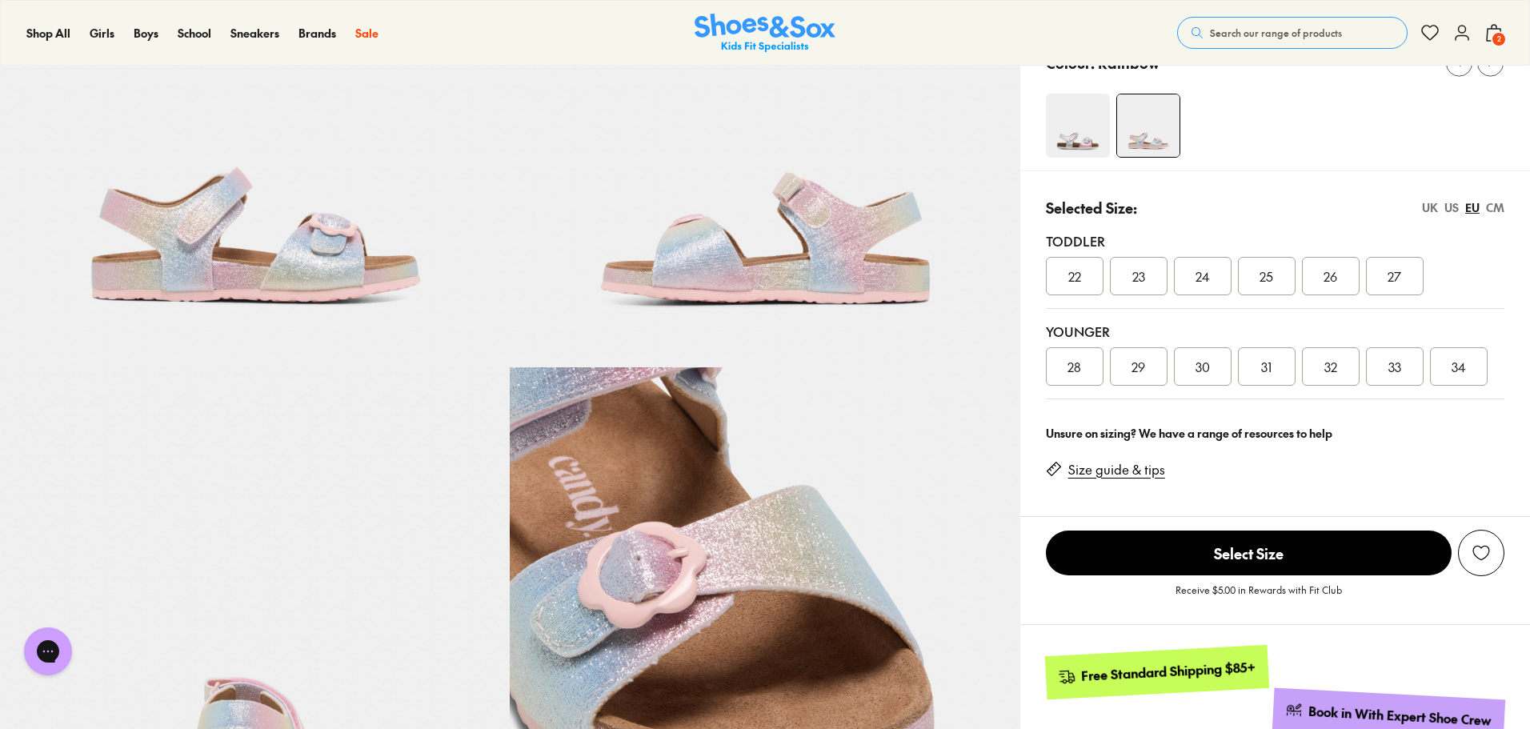
click at [1133, 475] on link "Size guide & tips" at bounding box center [1117, 470] width 97 height 18
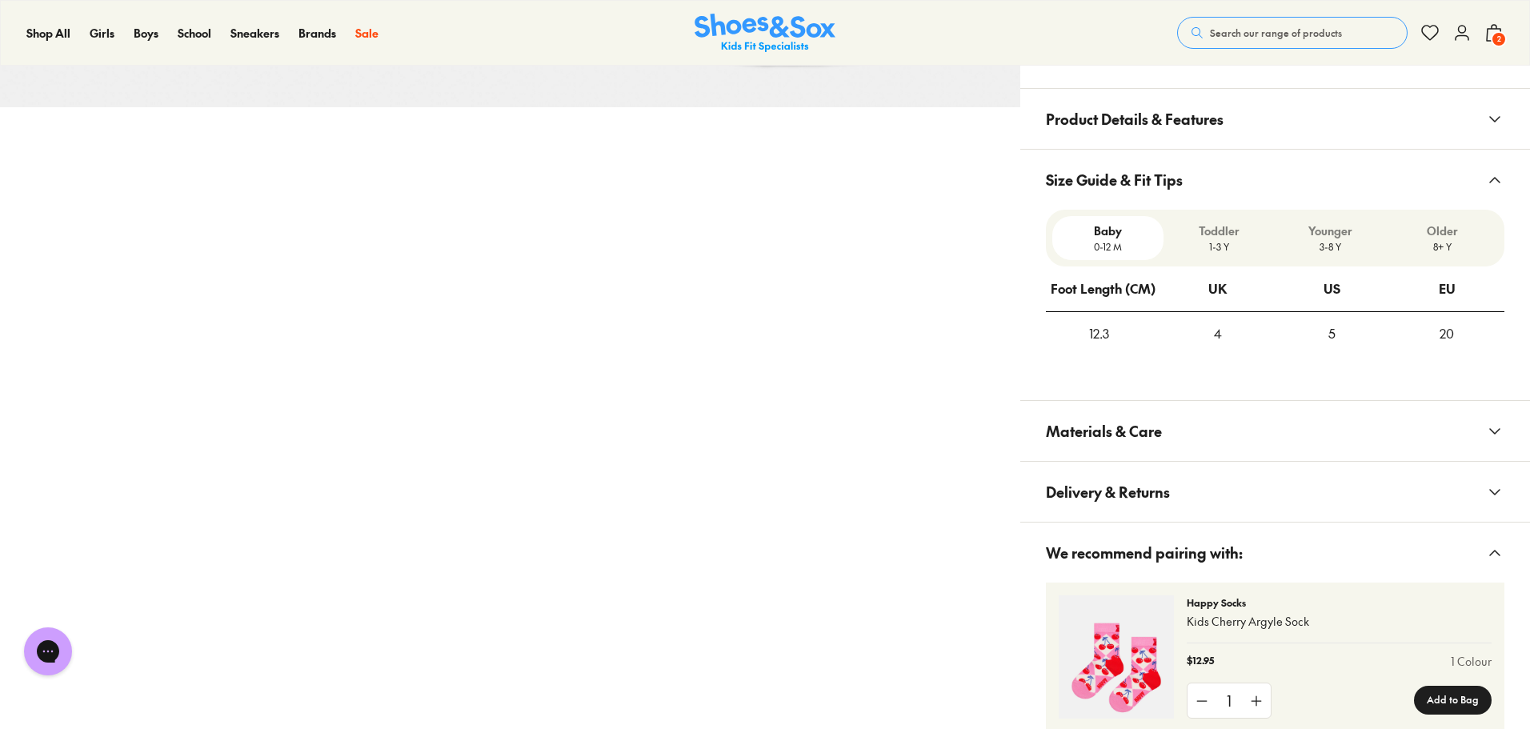
scroll to position [1001, 0]
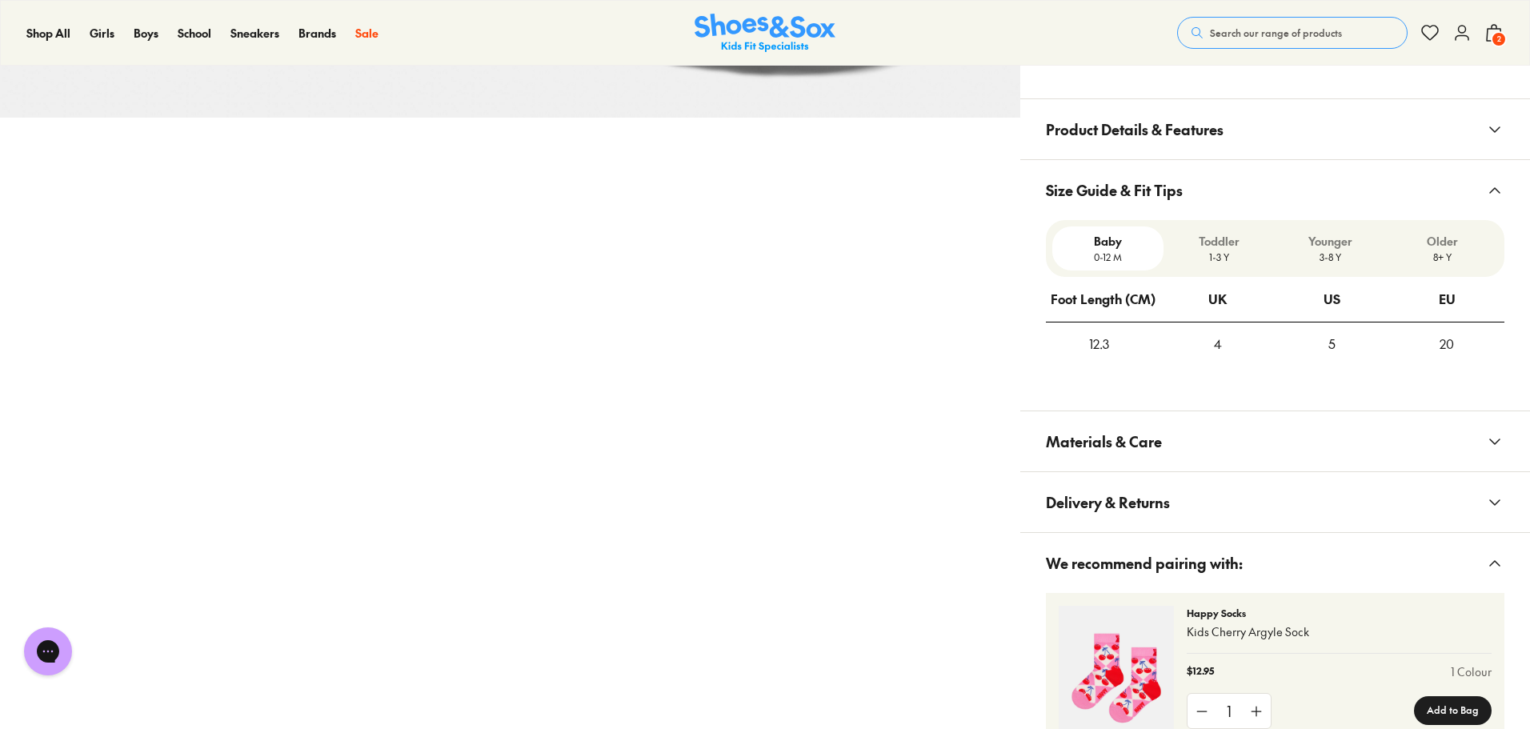
click at [1371, 237] on p "Younger" at bounding box center [1330, 241] width 98 height 17
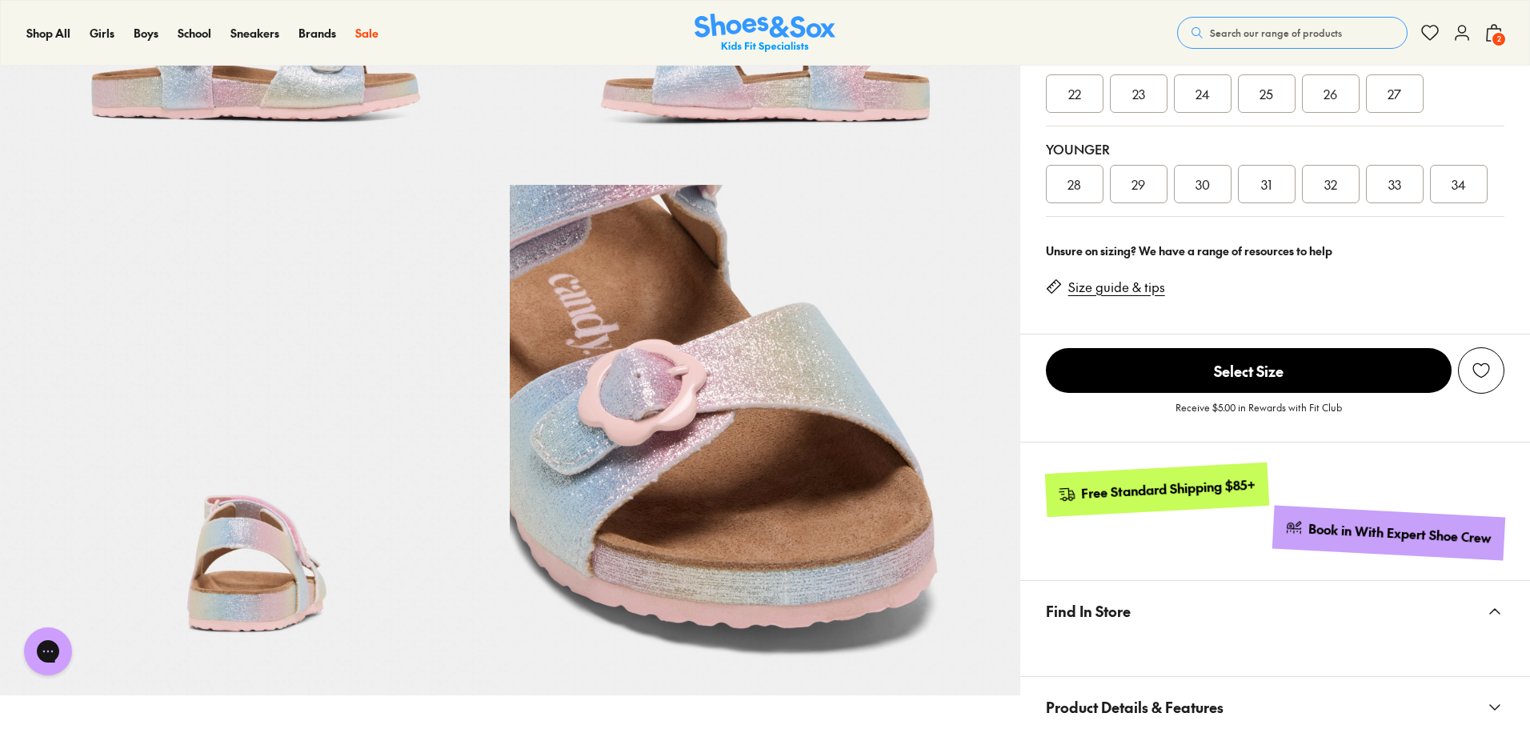
scroll to position [40, 0]
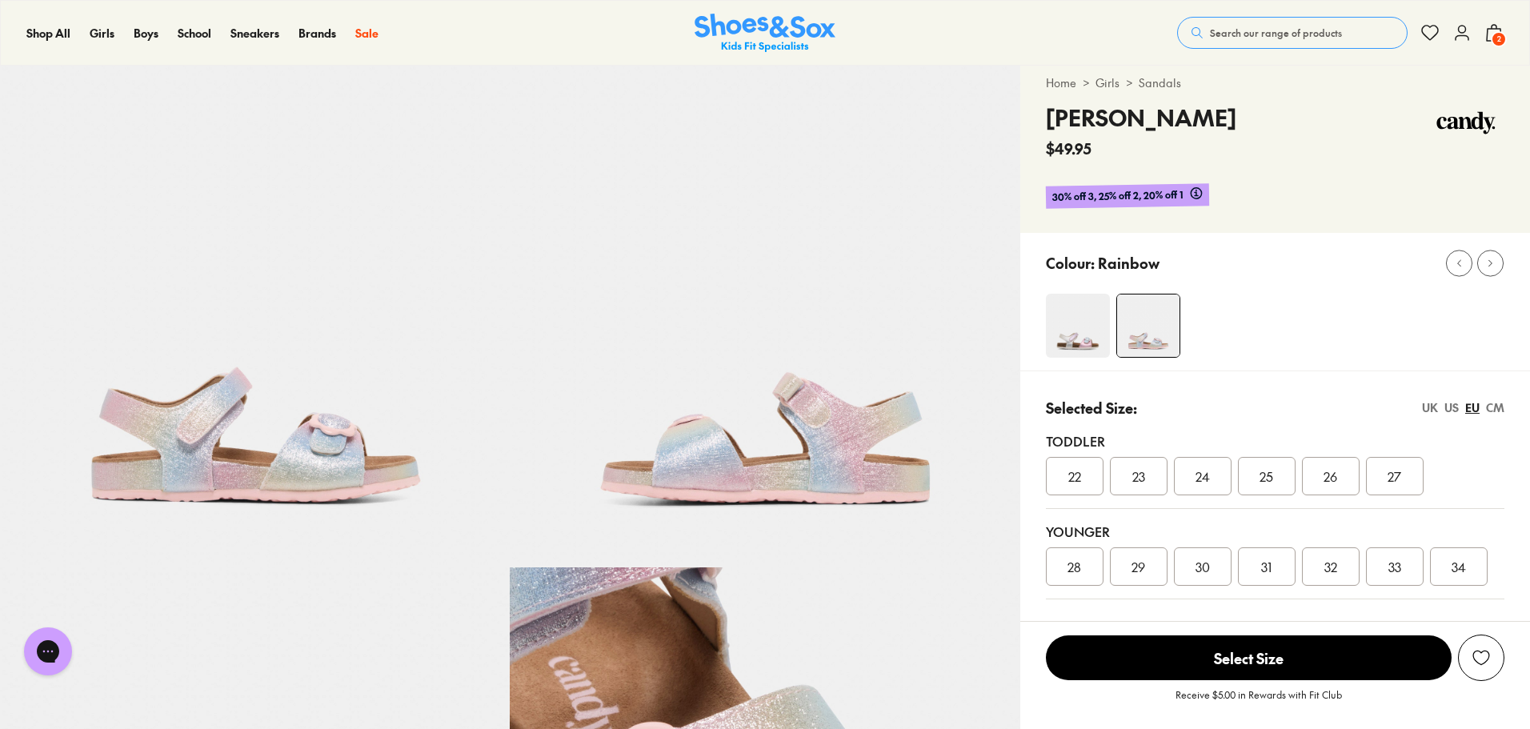
click at [1205, 563] on span "30" at bounding box center [1203, 566] width 14 height 19
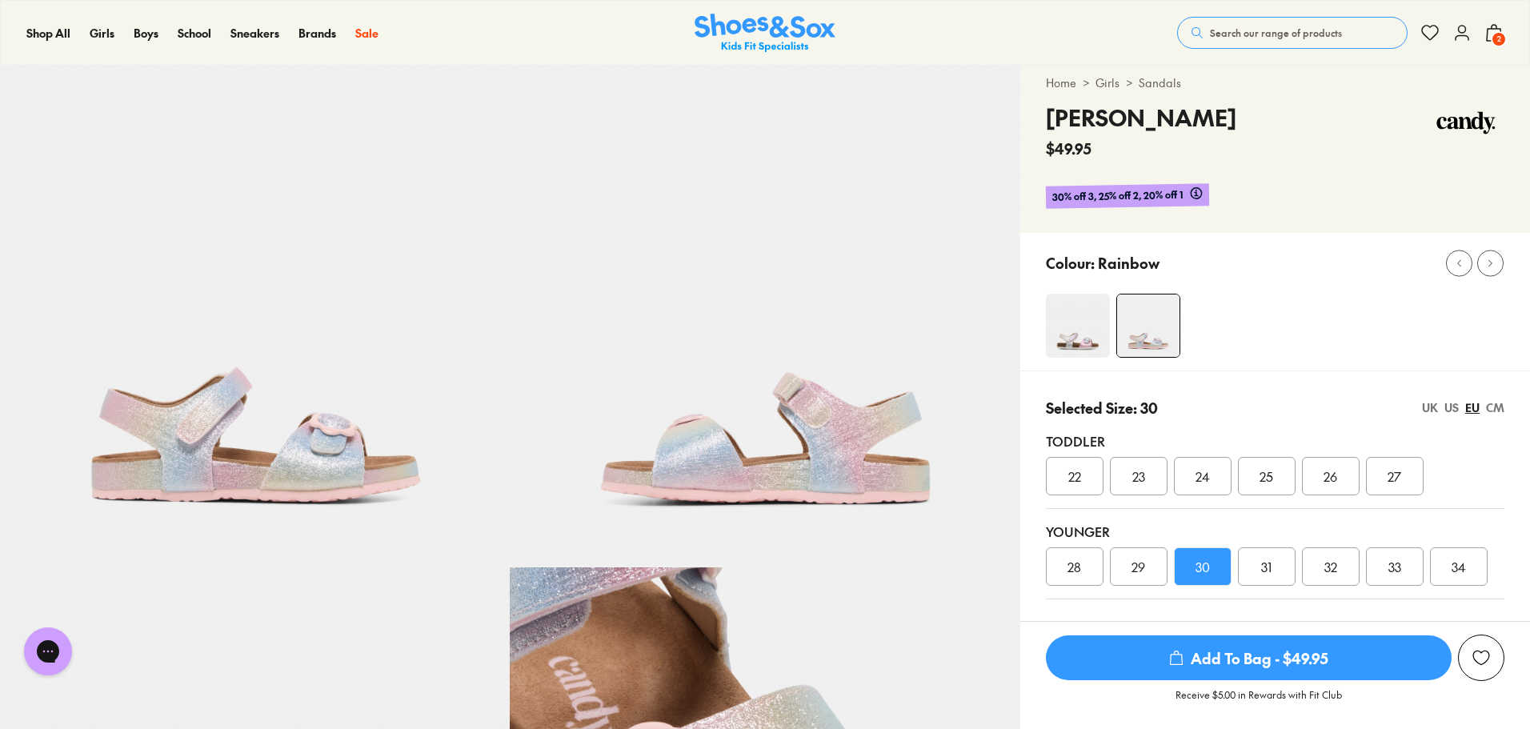
click at [1238, 661] on span "Add To Bag - $49.95" at bounding box center [1249, 658] width 406 height 45
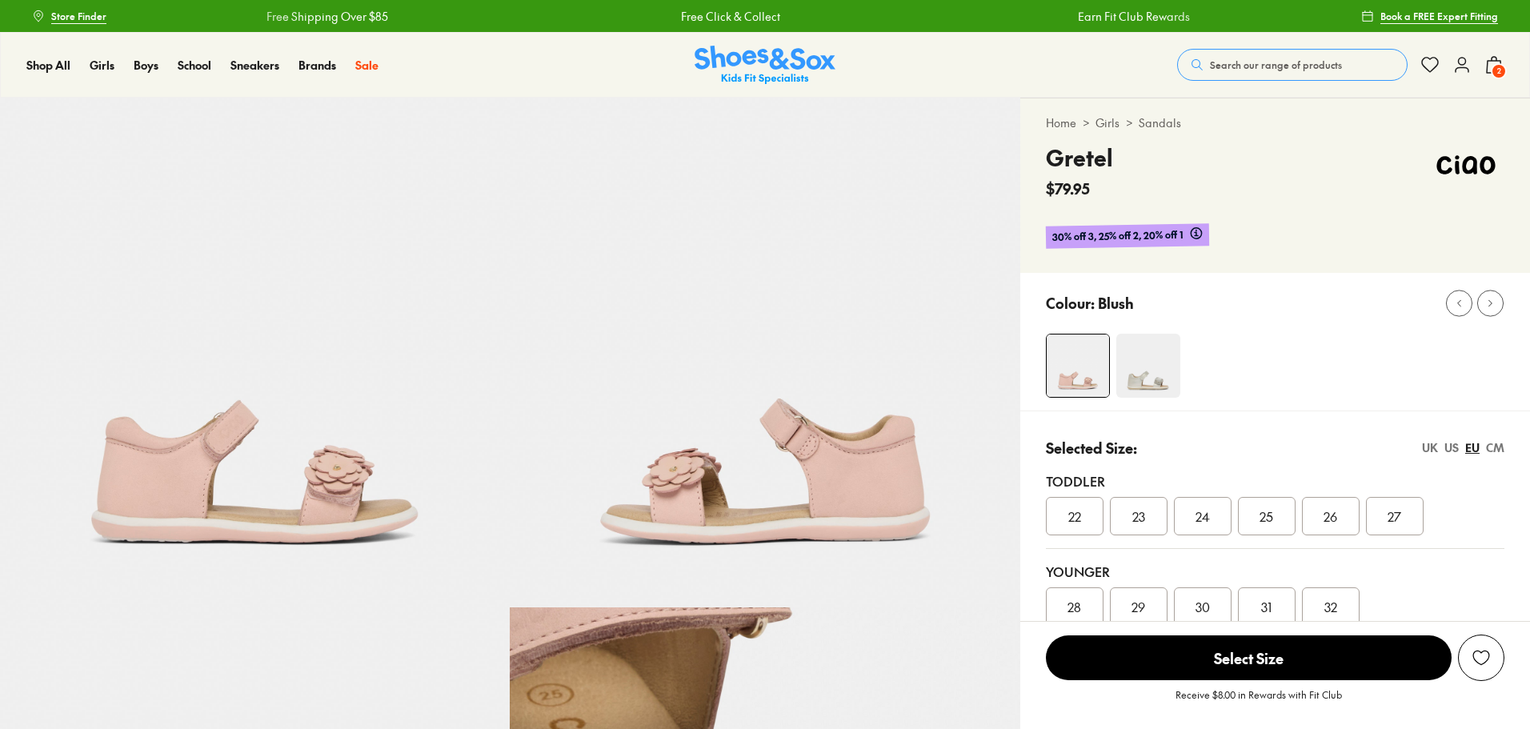
select select "*"
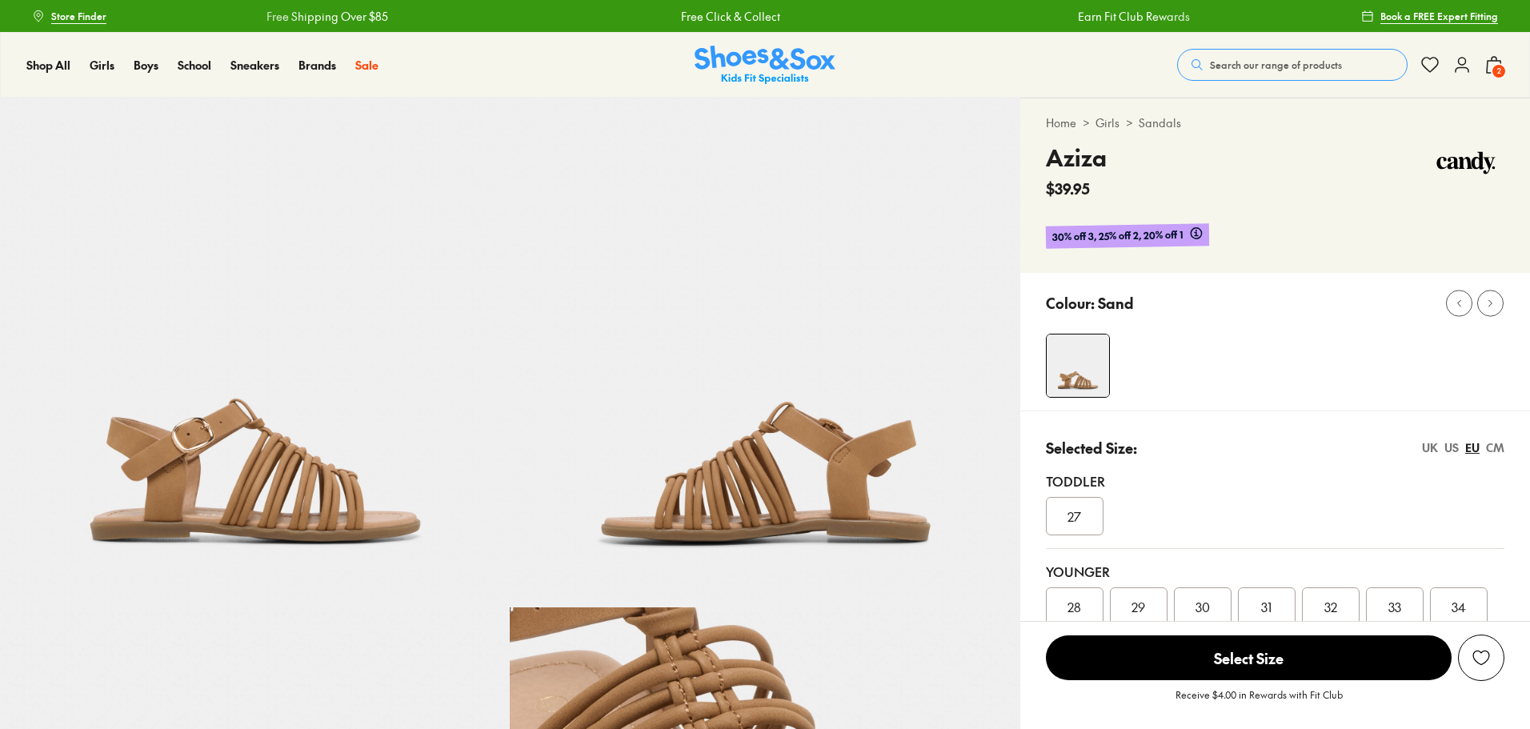
select select "*"
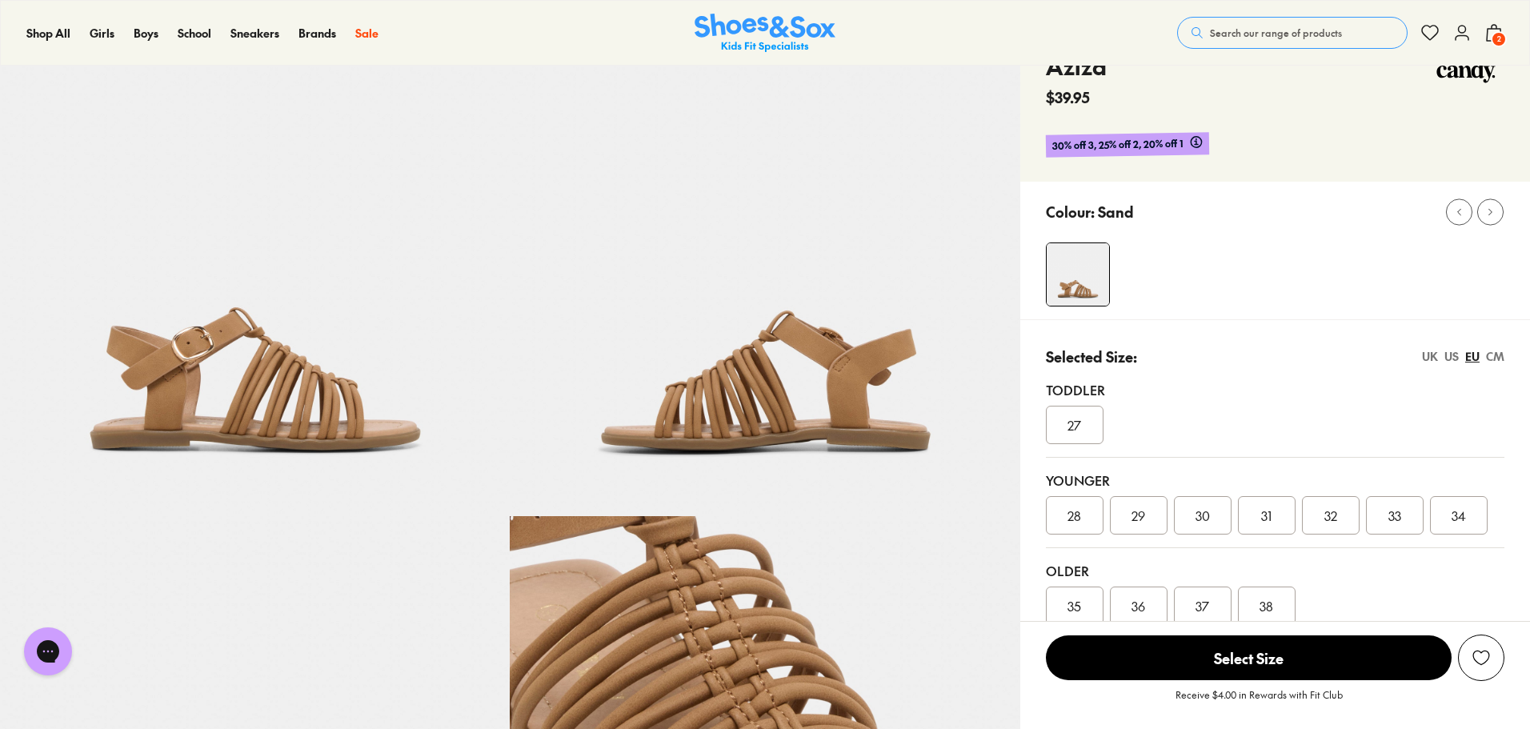
scroll to position [160, 0]
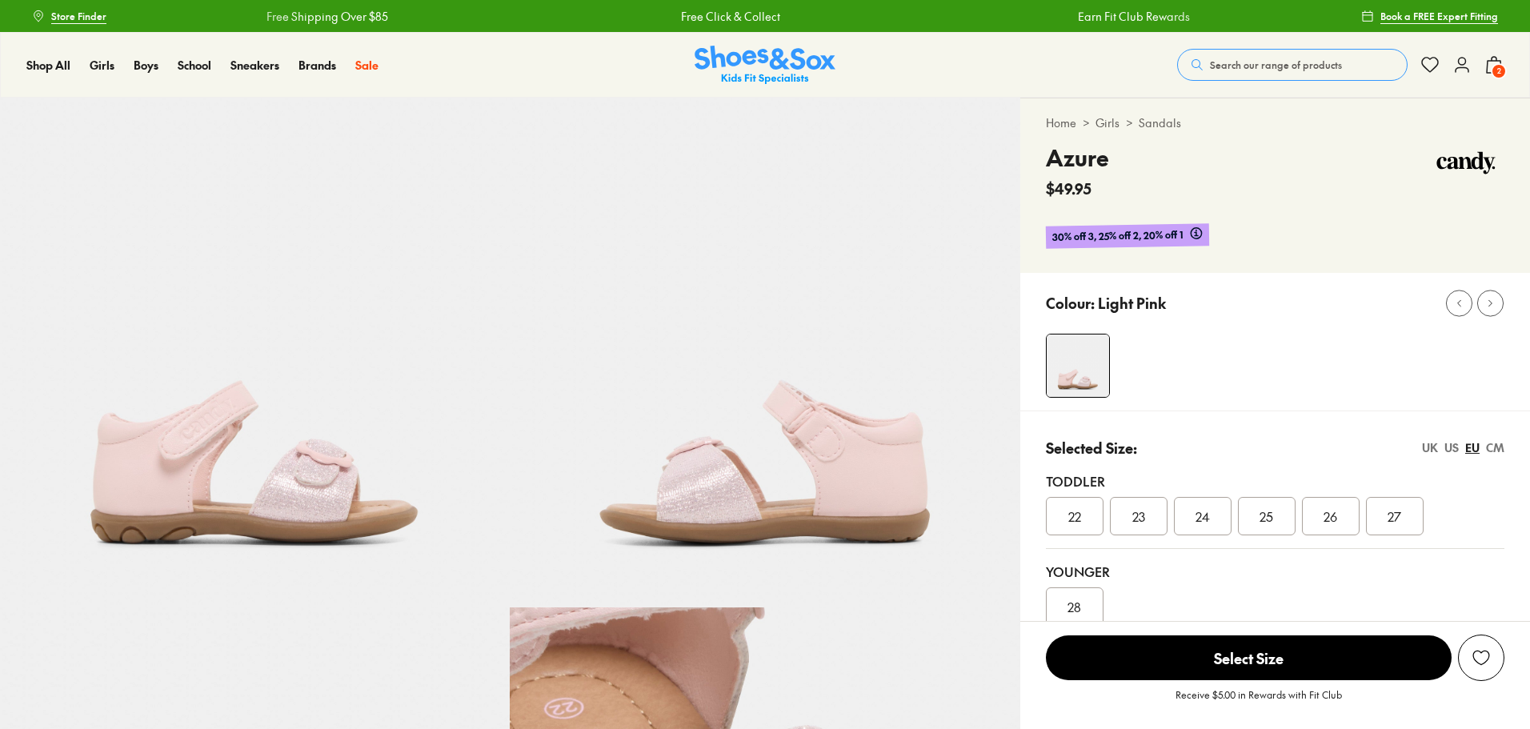
select select "*"
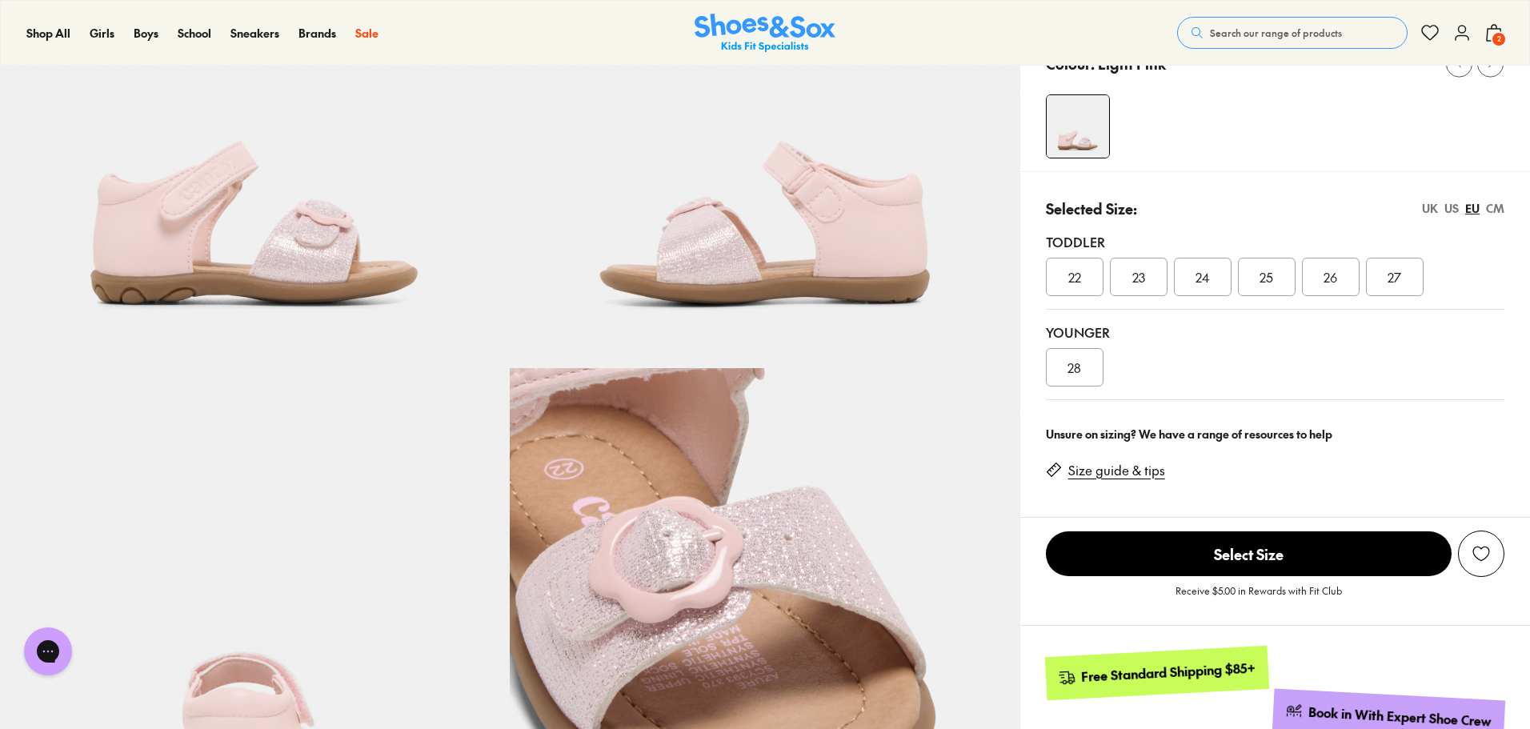
scroll to position [240, 0]
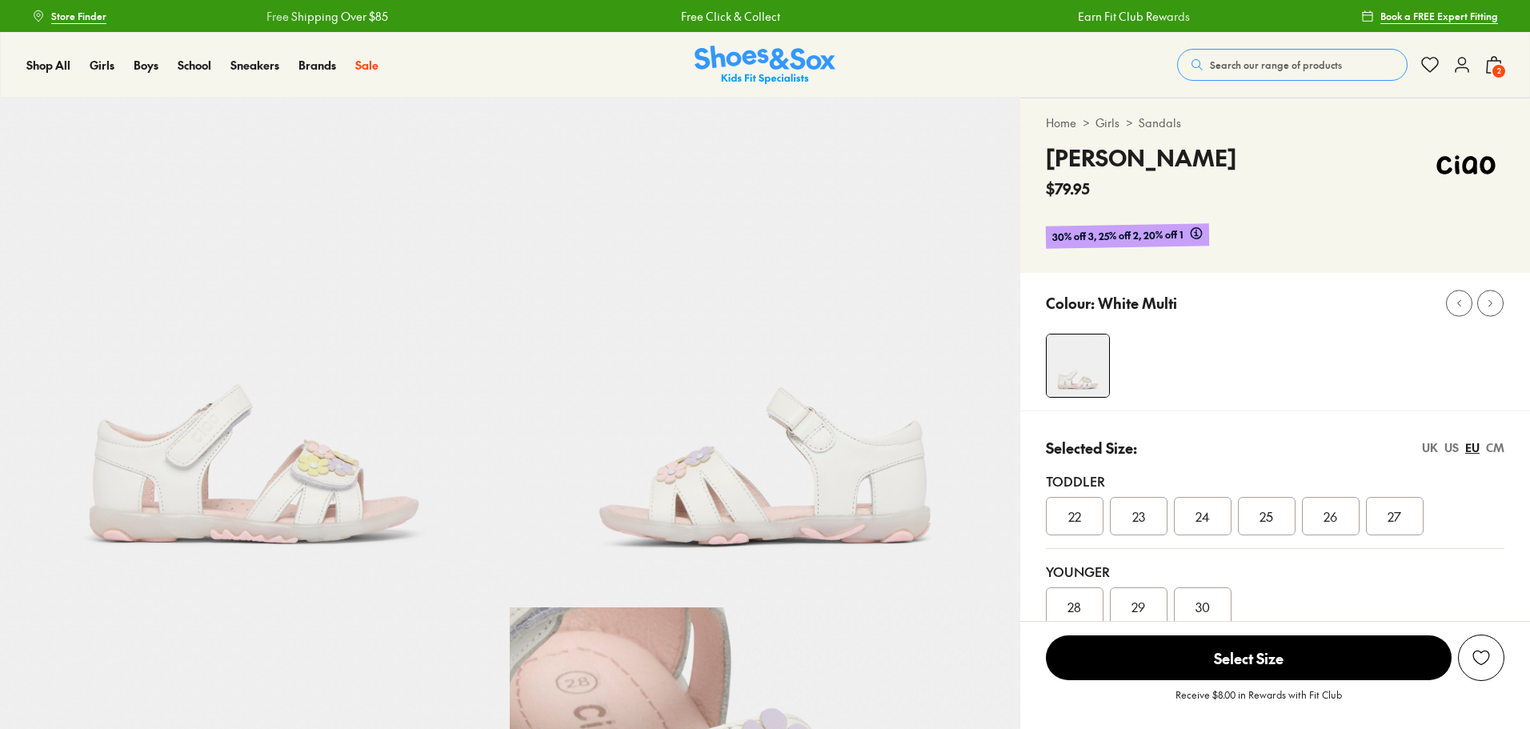
select select "*"
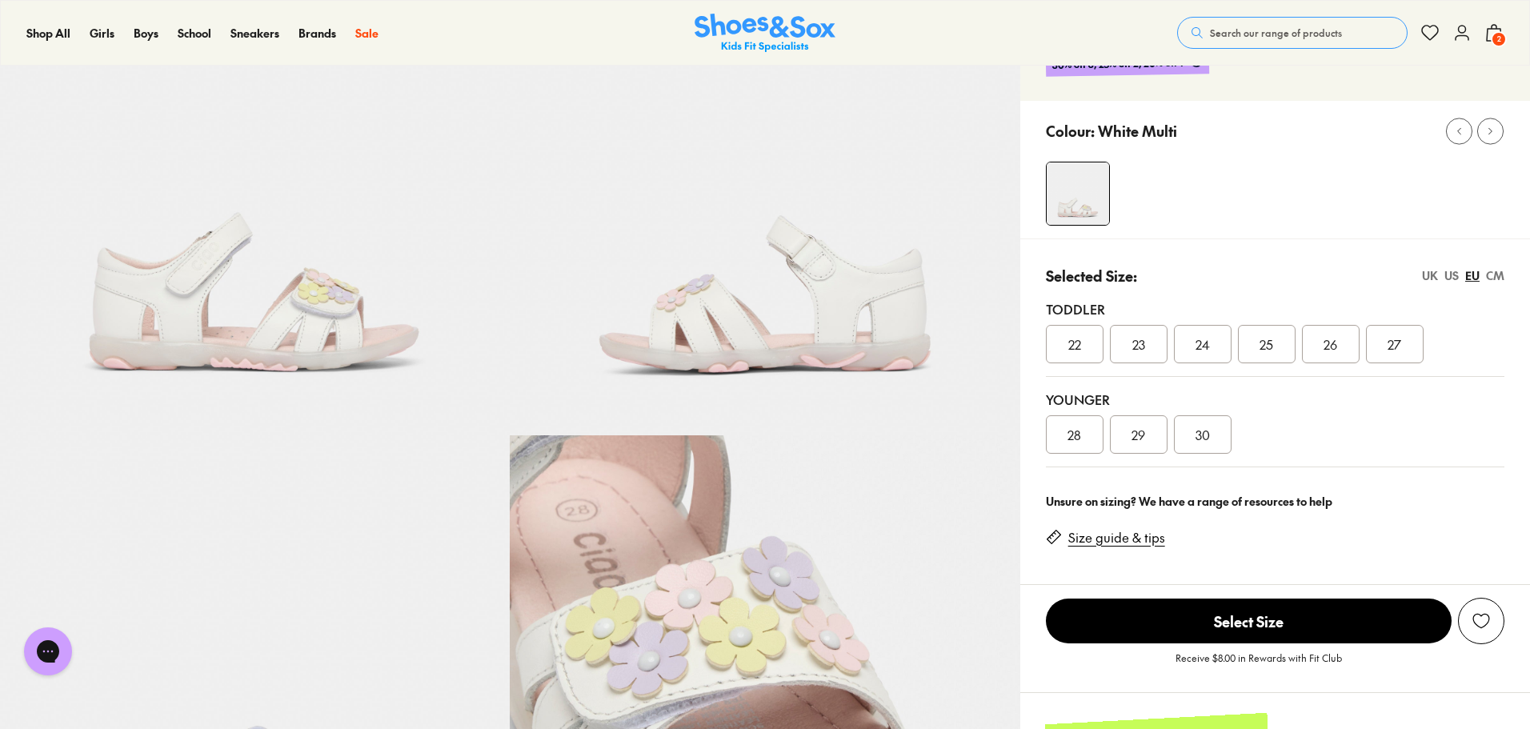
scroll to position [320, 0]
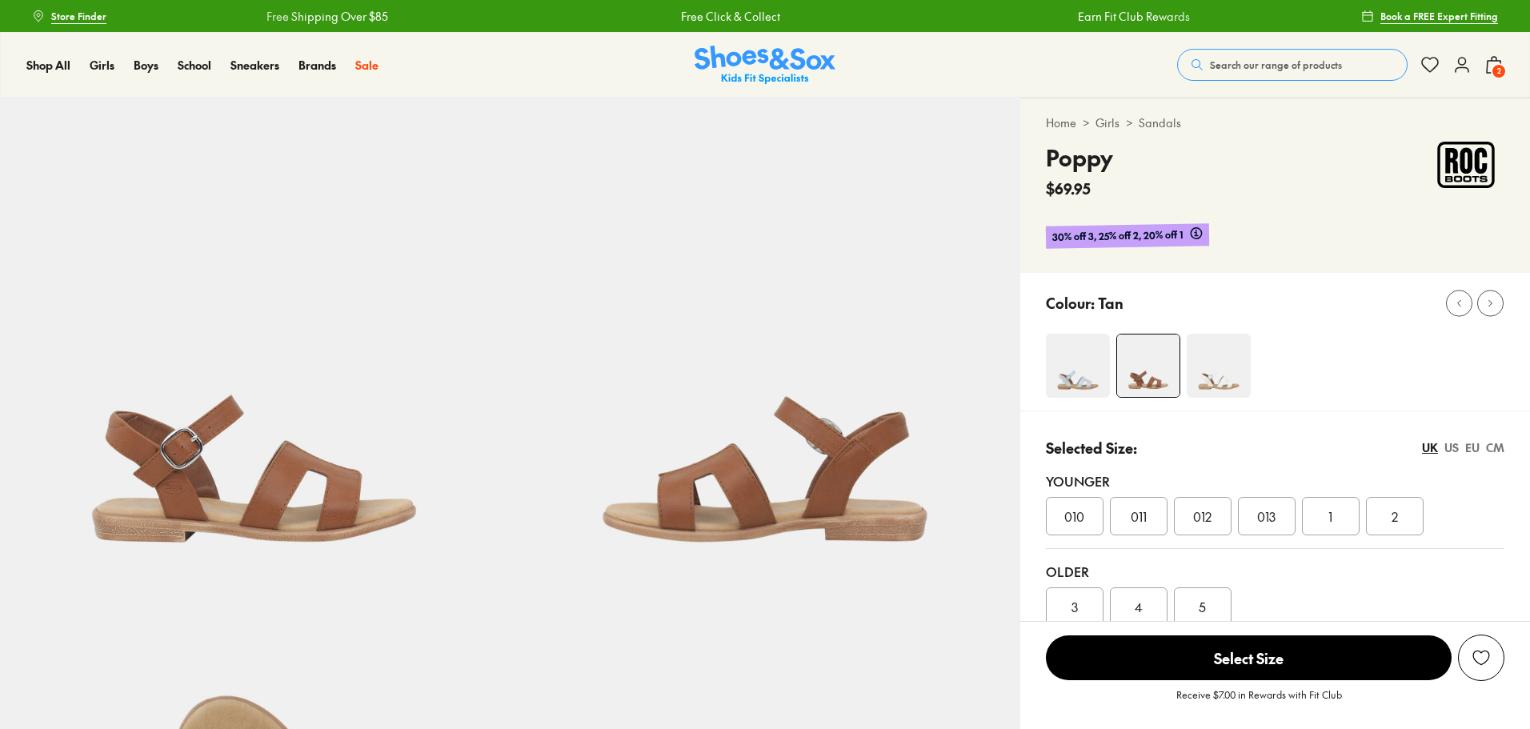
select select "*"
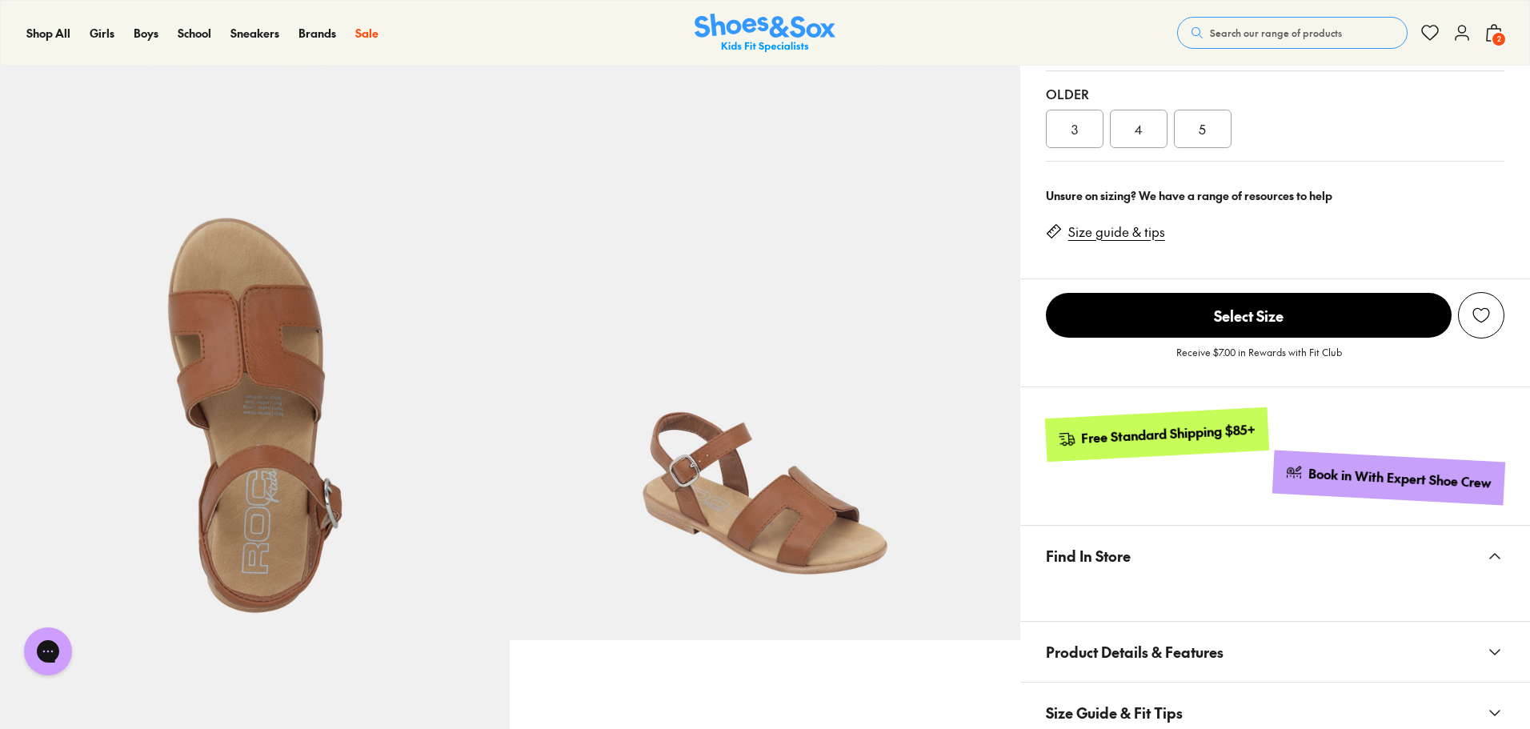
scroll to position [480, 0]
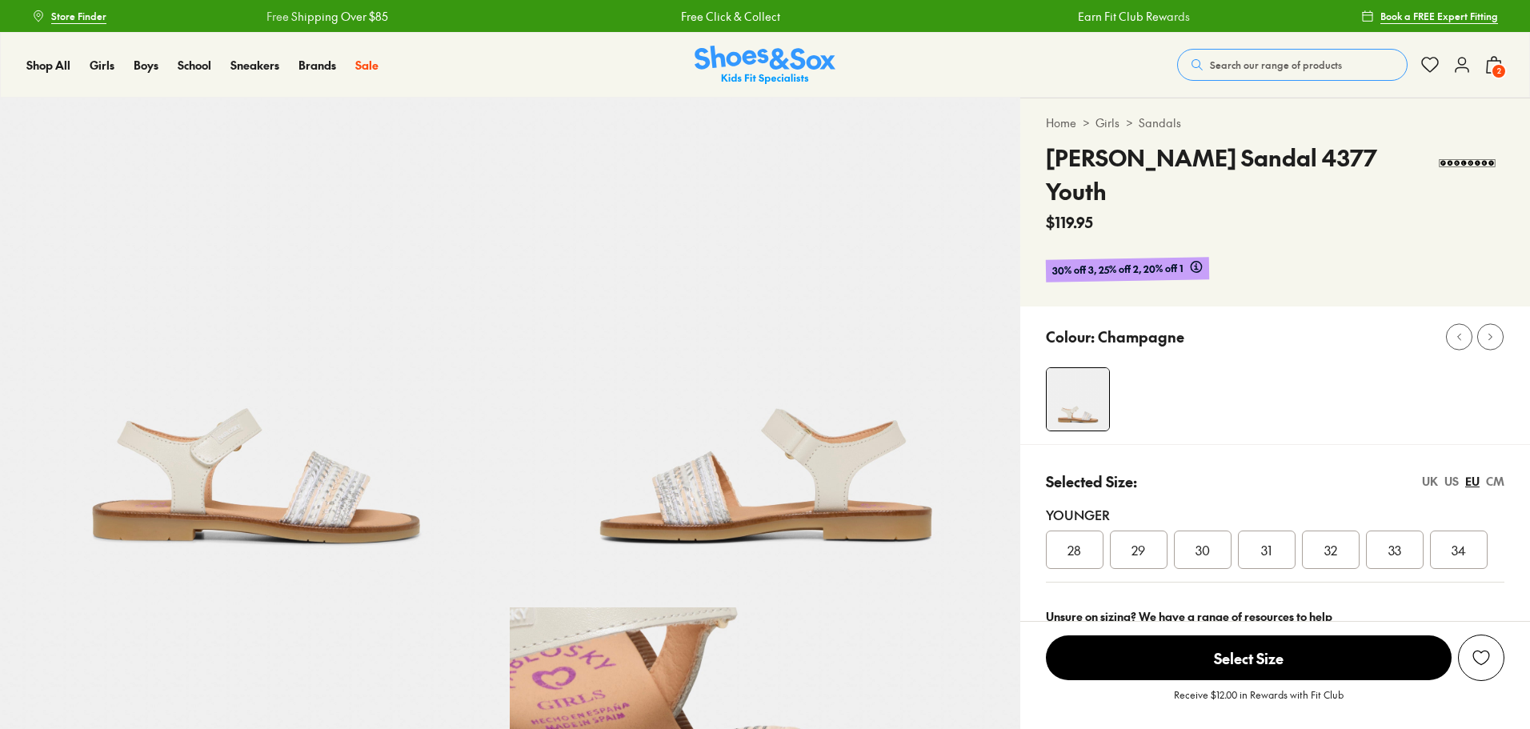
select select "*"
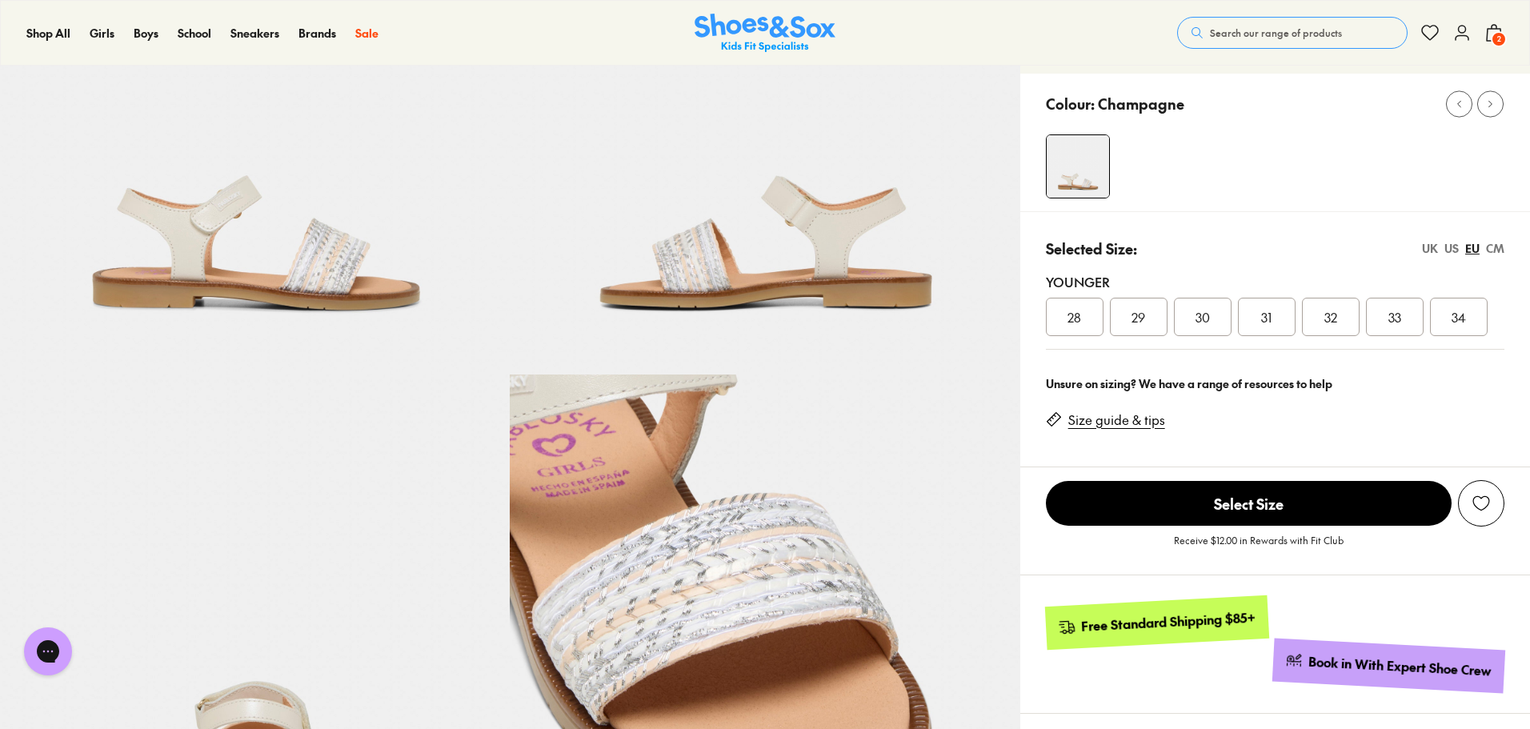
scroll to position [240, 0]
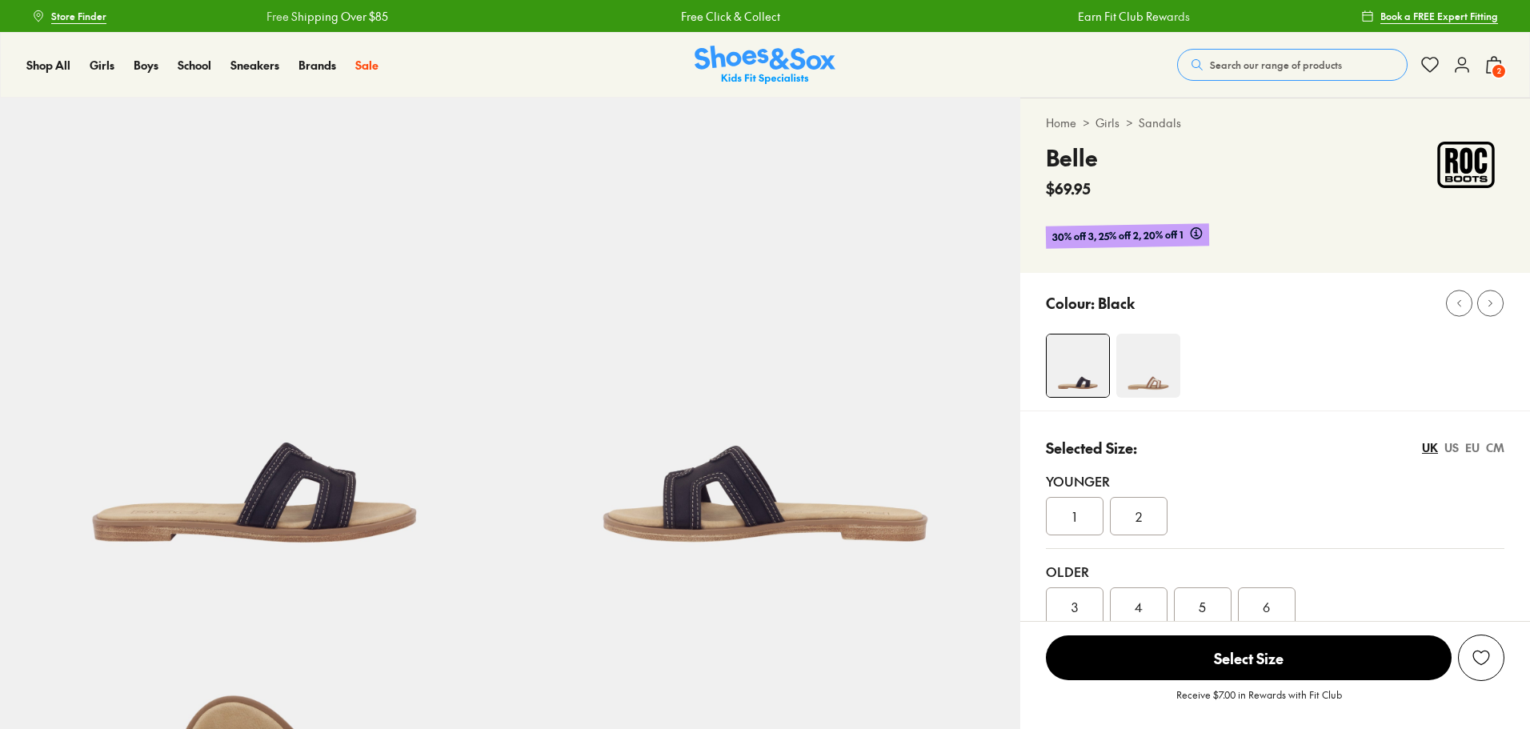
select select "*"
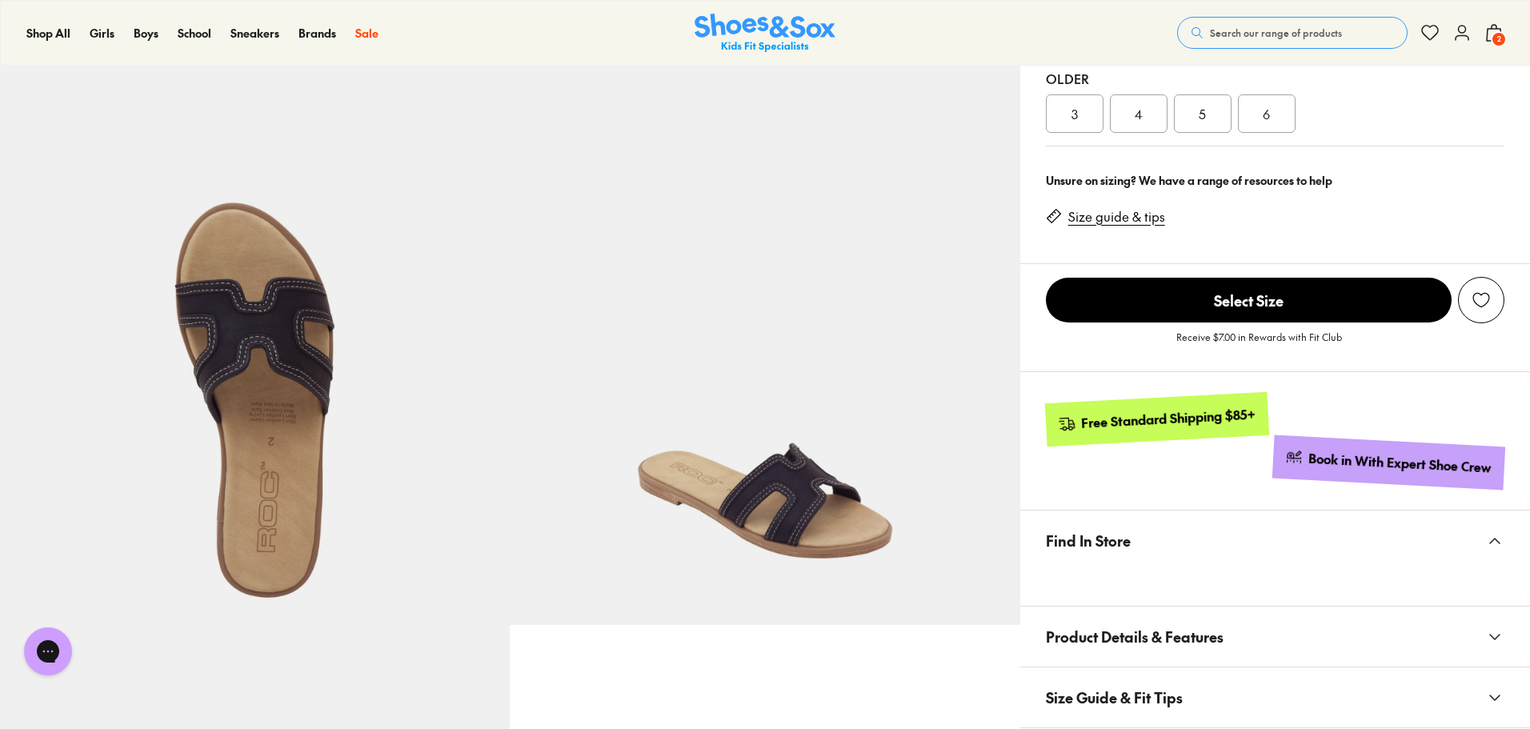
scroll to position [480, 0]
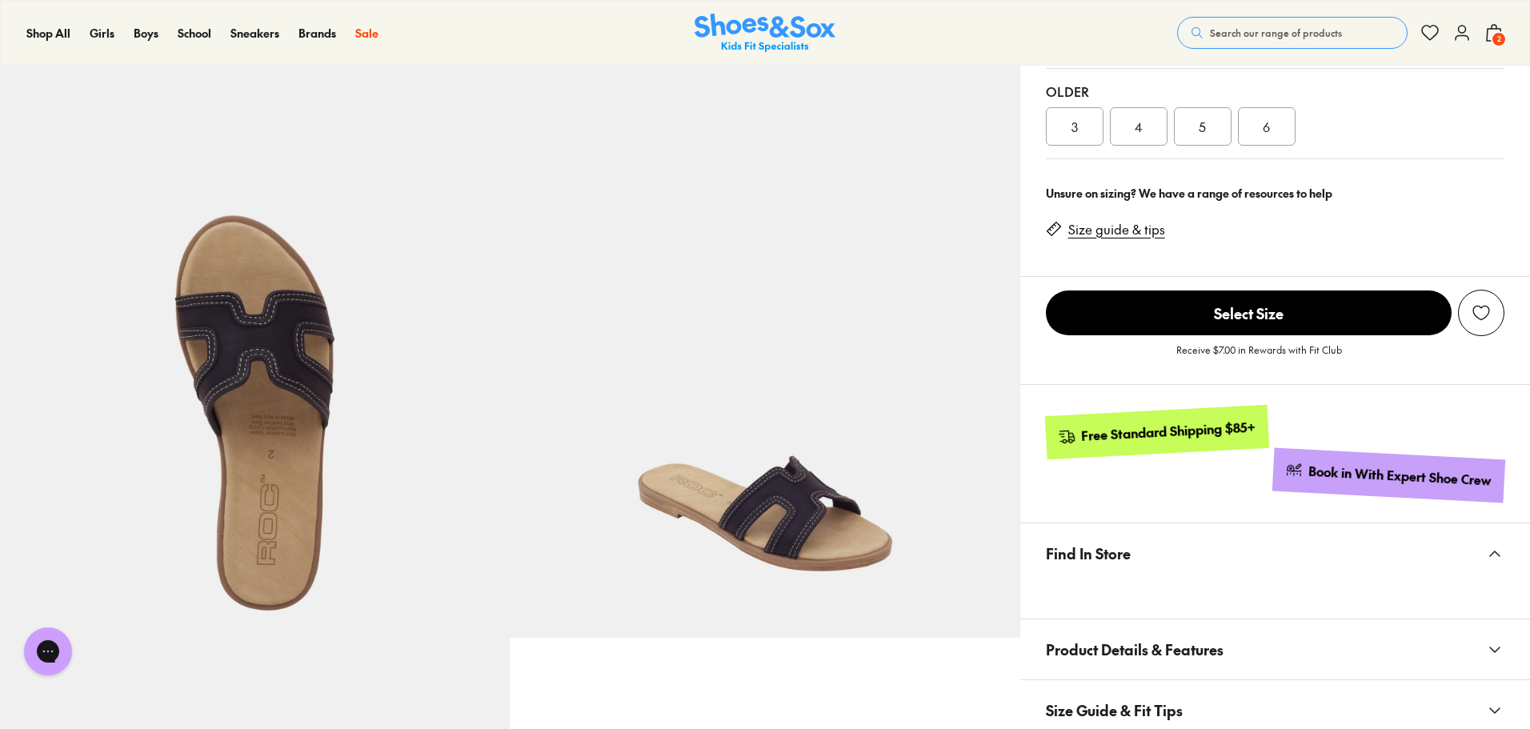
click at [257, 343] on img at bounding box center [255, 382] width 510 height 510
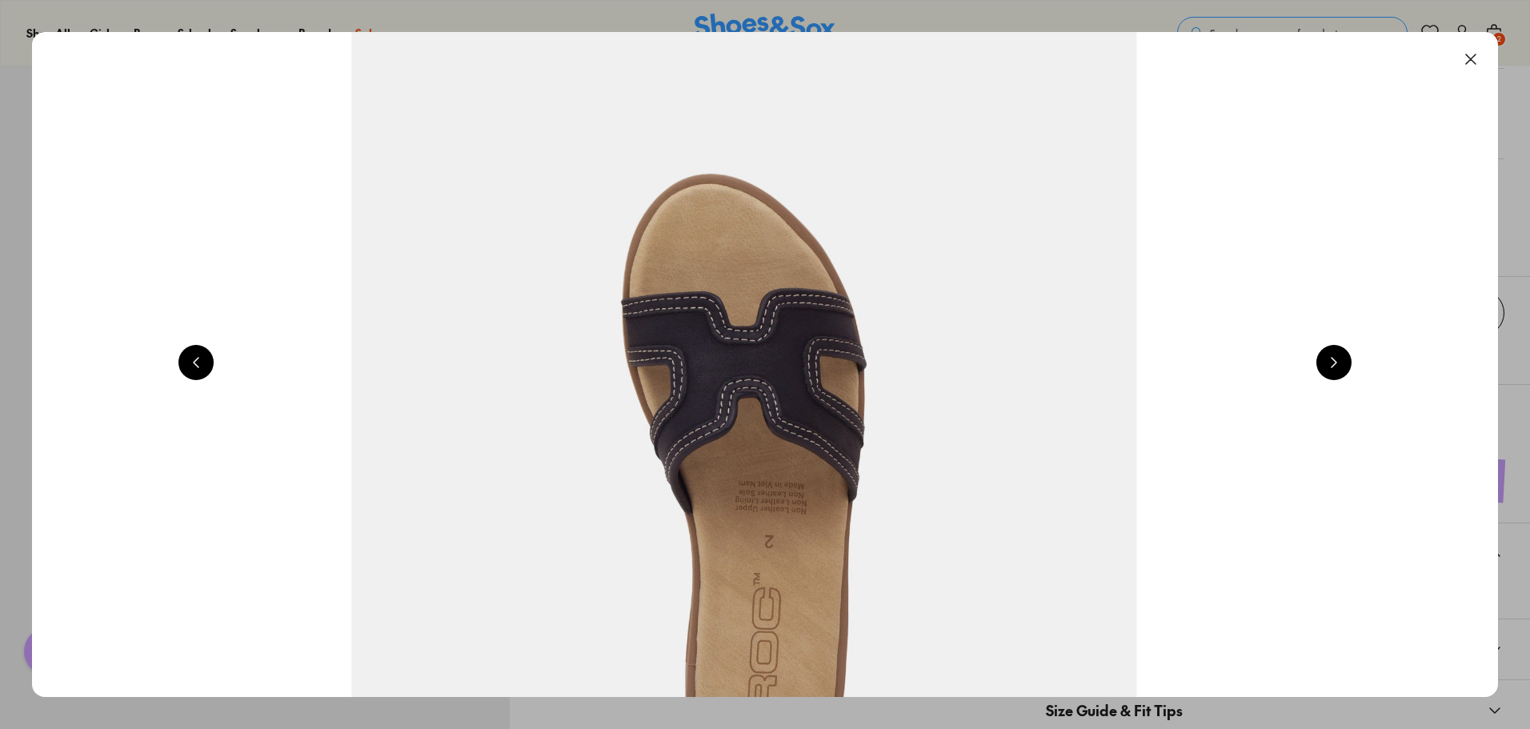
click at [1479, 54] on button at bounding box center [1471, 59] width 35 height 35
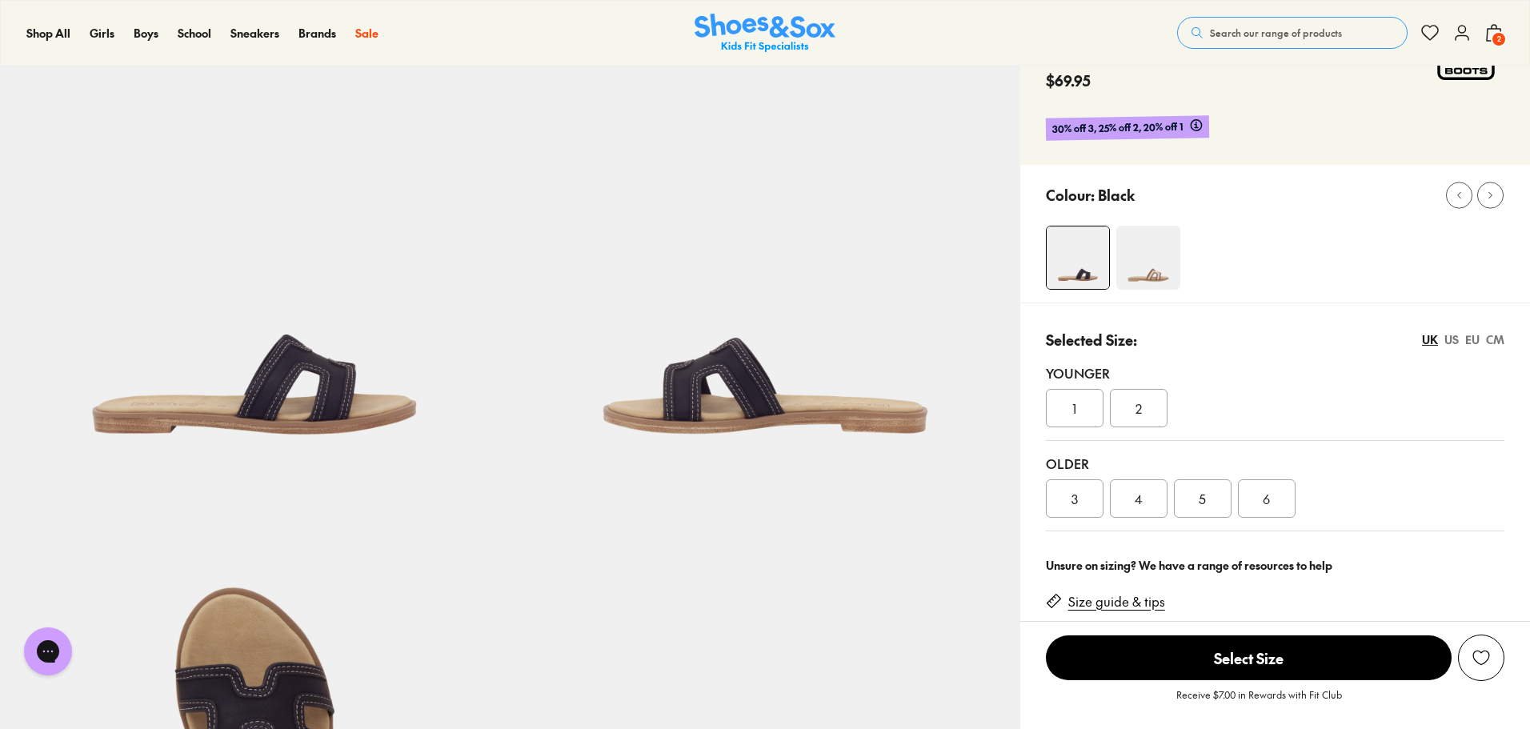
scroll to position [80, 0]
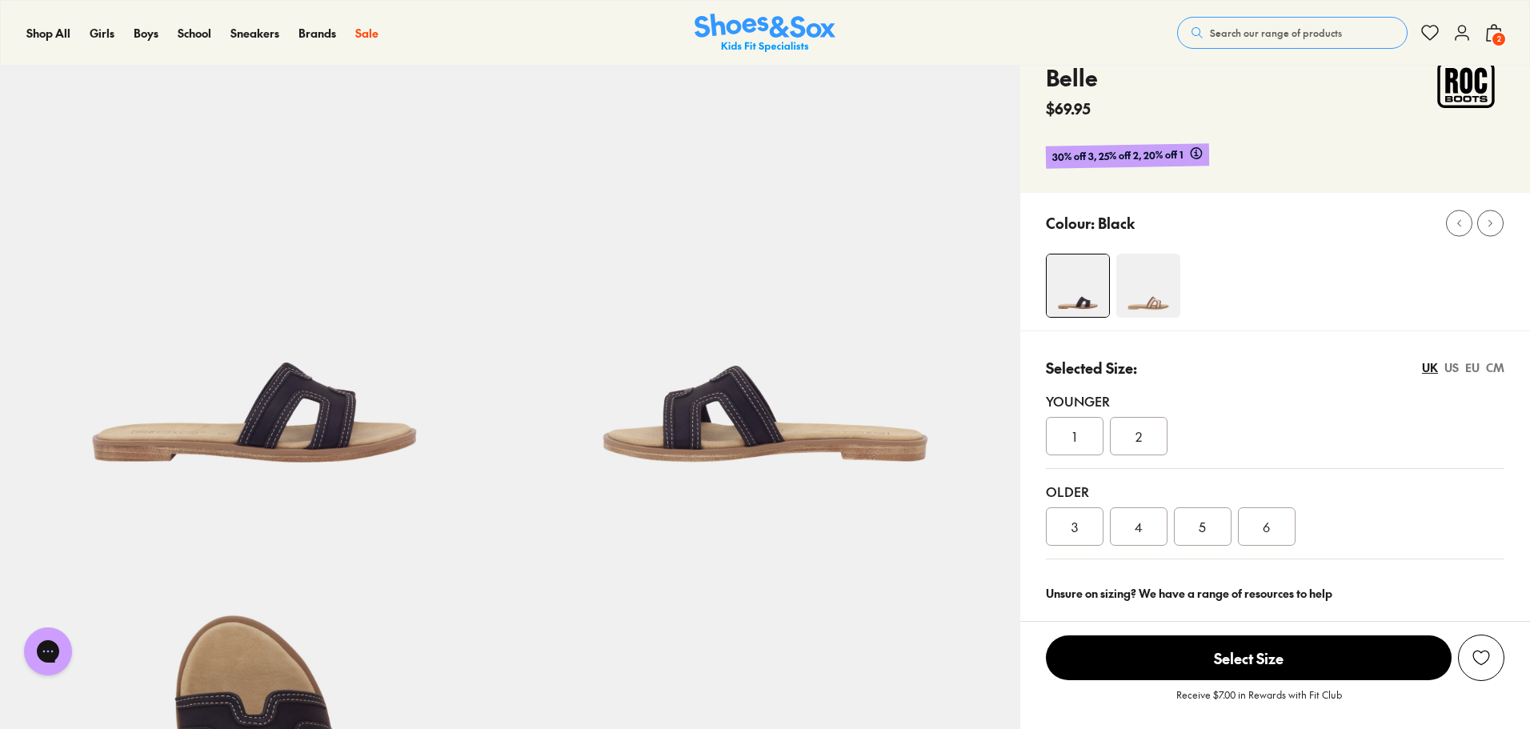
click at [1158, 313] on img at bounding box center [1149, 286] width 64 height 64
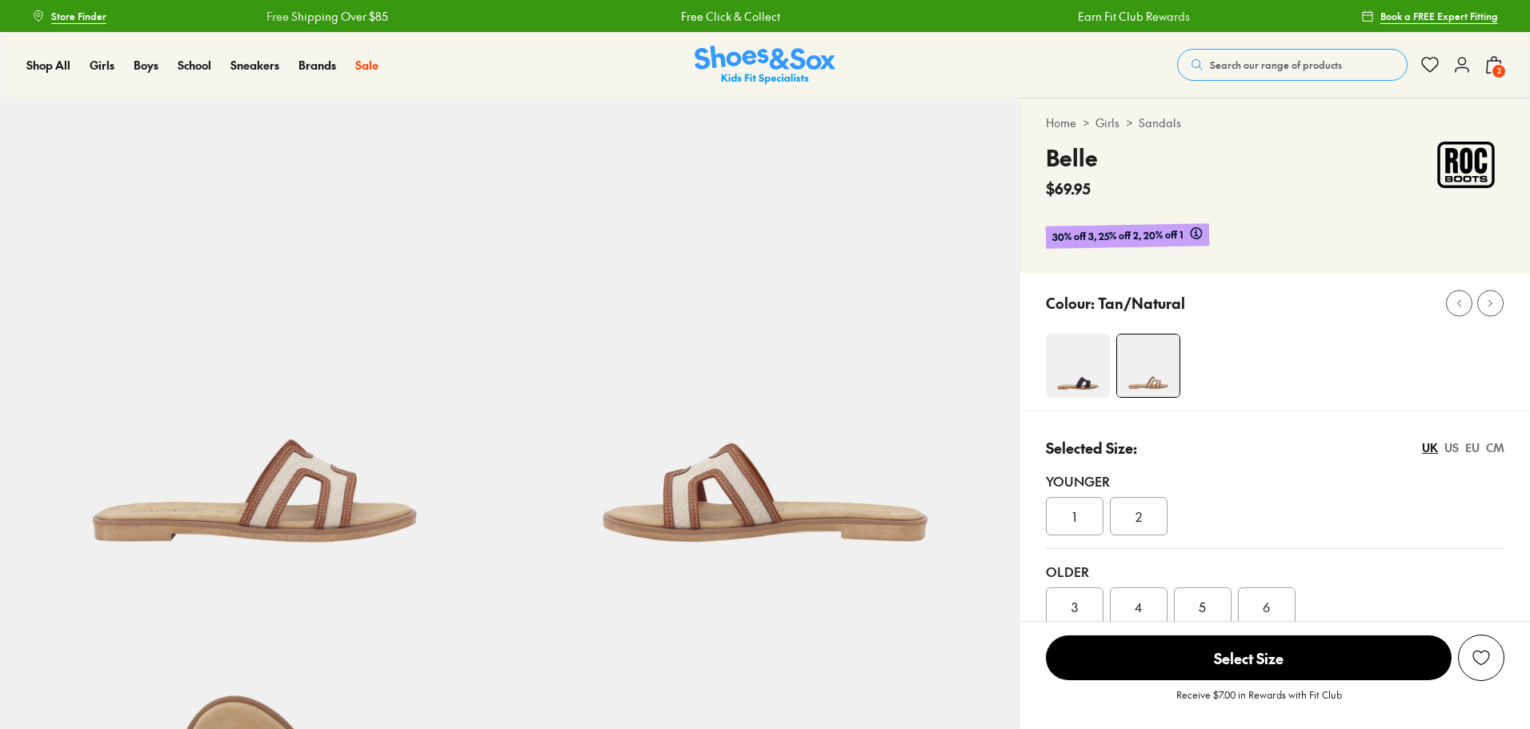
scroll to position [480, 0]
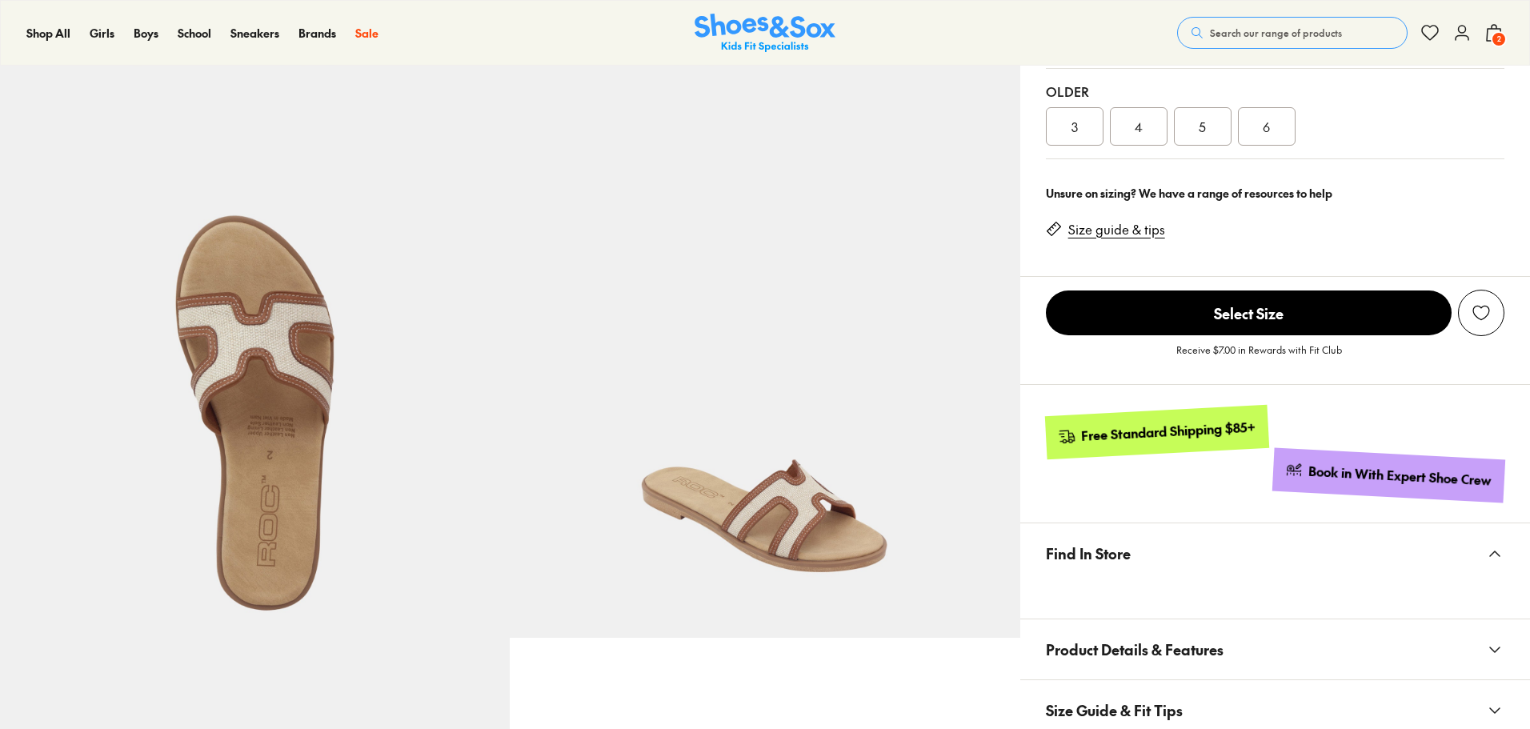
select select "*"
